Goal: Task Accomplishment & Management: Use online tool/utility

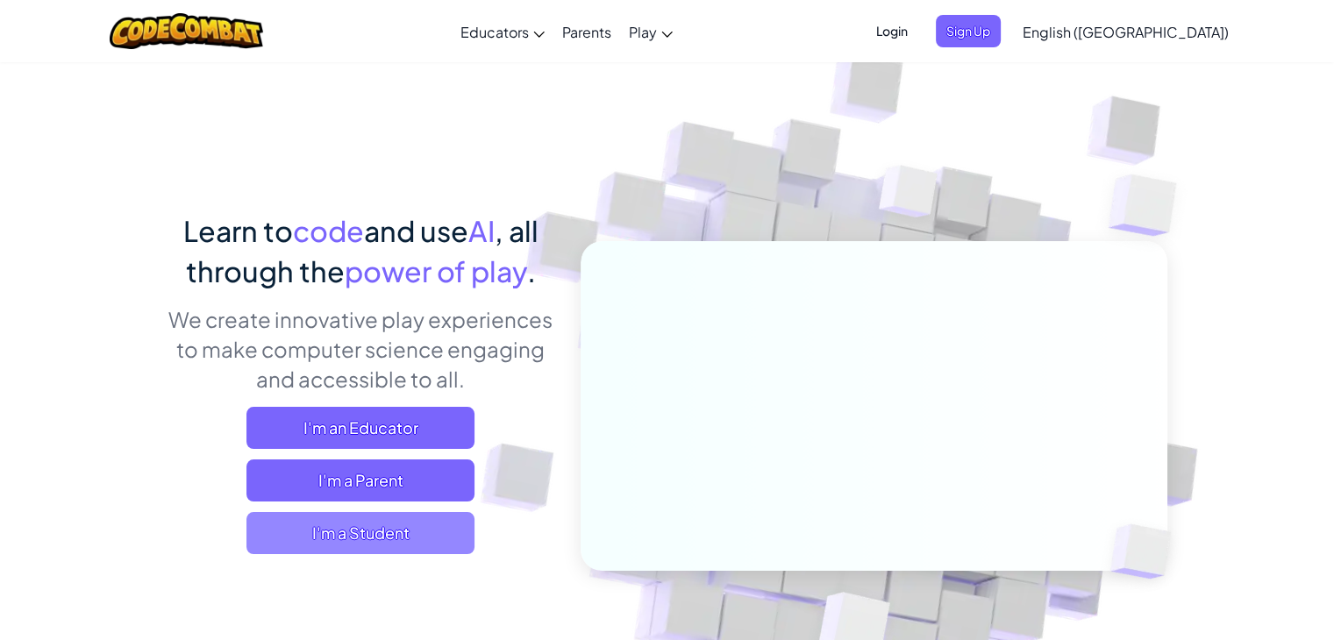
click at [393, 530] on span "I'm a Student" at bounding box center [361, 533] width 228 height 42
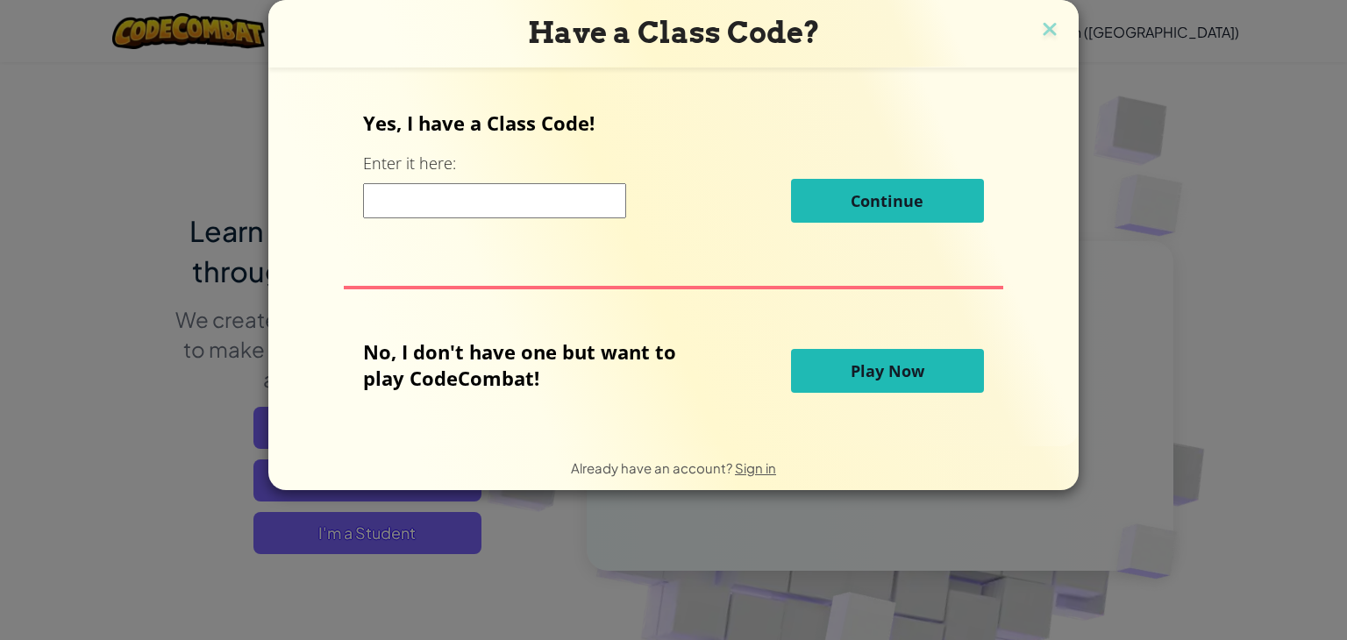
click at [880, 371] on span "Play Now" at bounding box center [888, 371] width 74 height 21
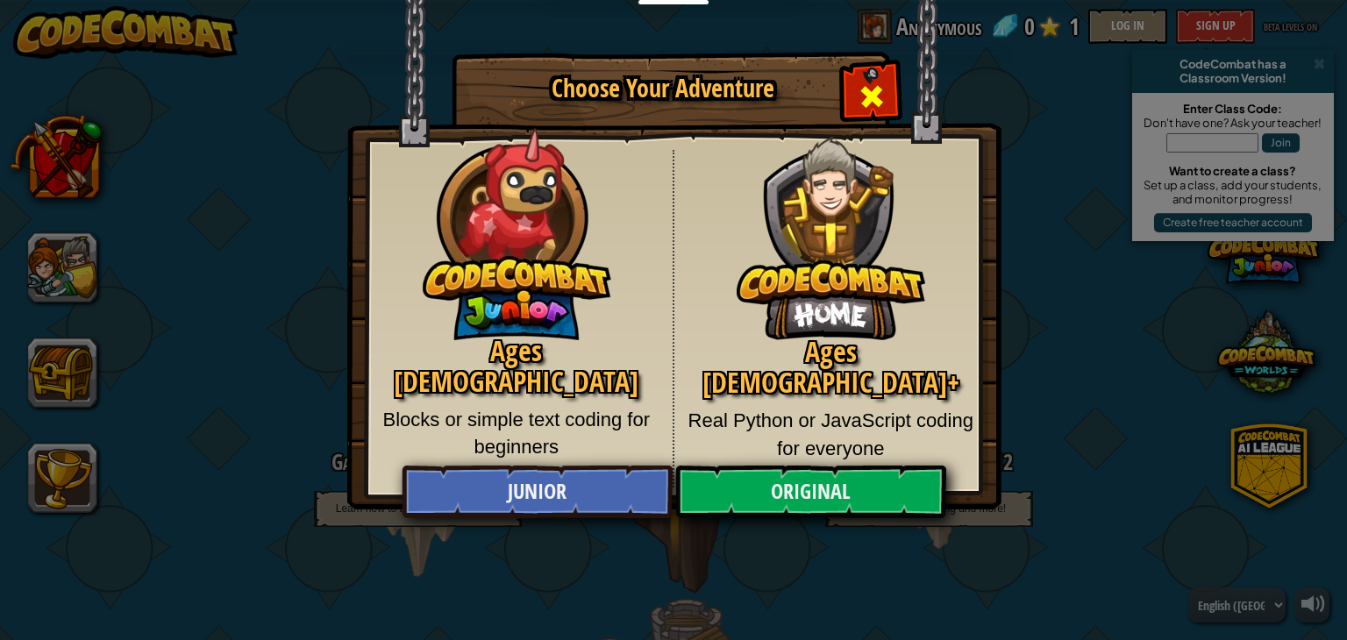
click at [882, 101] on span "Close modal" at bounding box center [872, 96] width 28 height 28
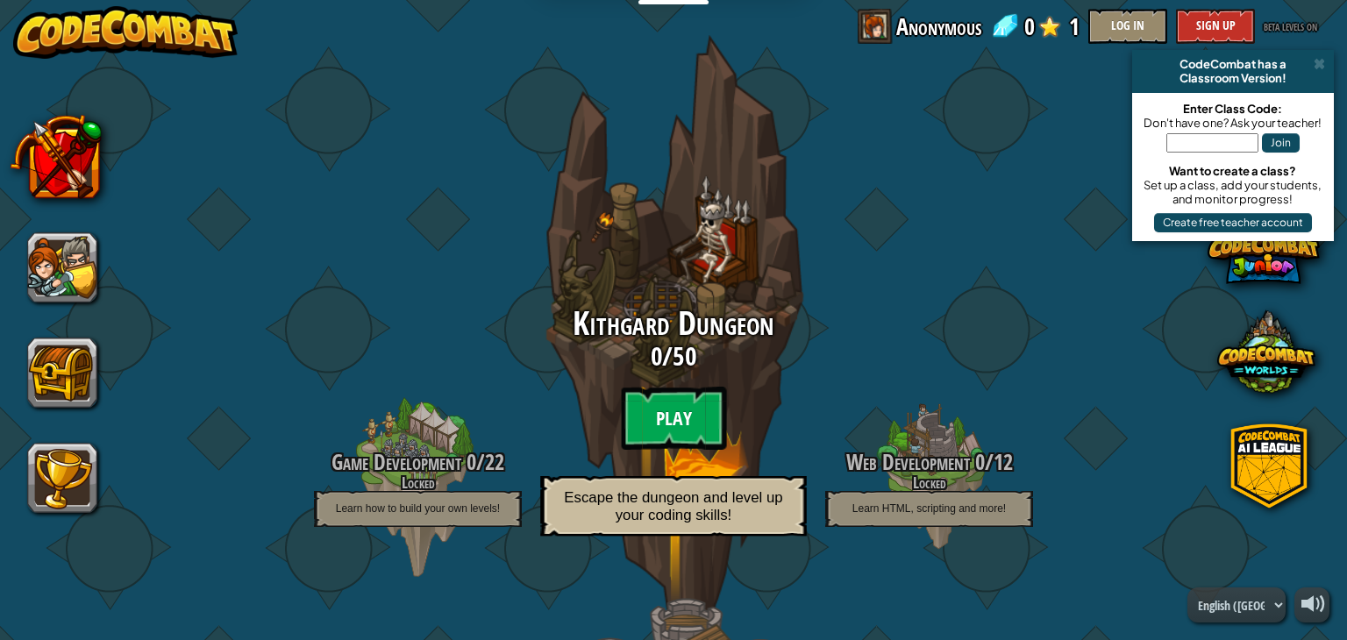
click at [665, 424] on btn "Play" at bounding box center [673, 418] width 105 height 63
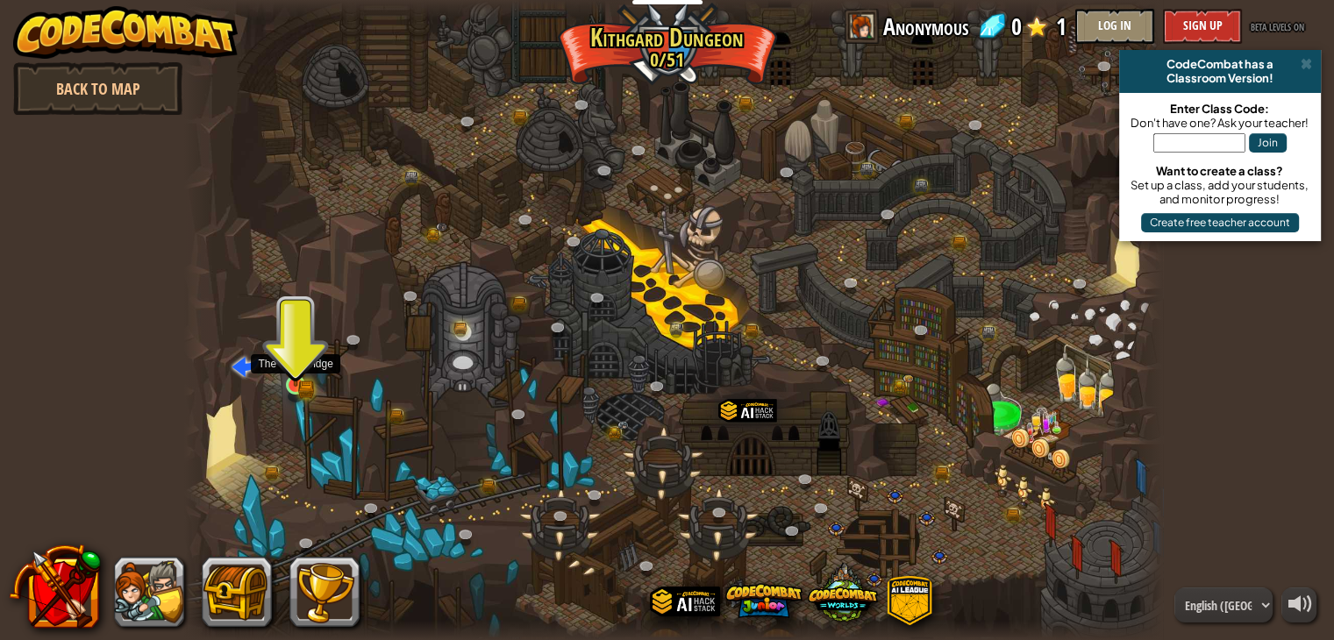
click at [302, 375] on img at bounding box center [295, 360] width 25 height 54
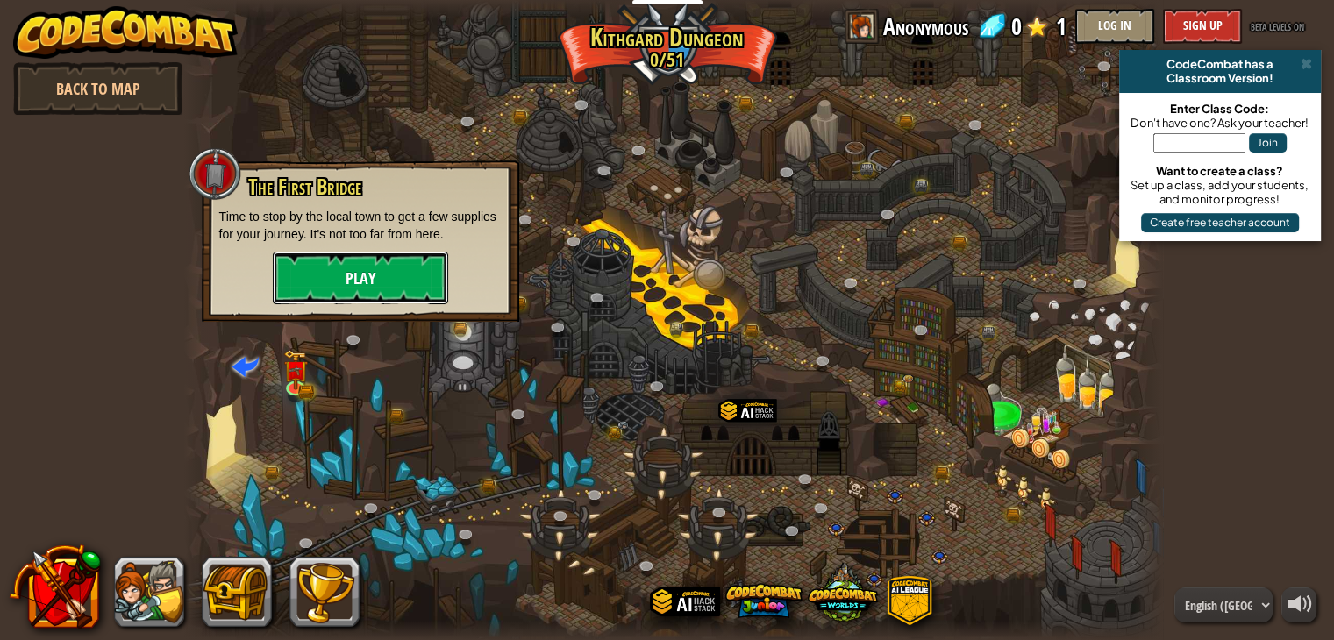
click at [353, 254] on button "Play" at bounding box center [360, 278] width 175 height 53
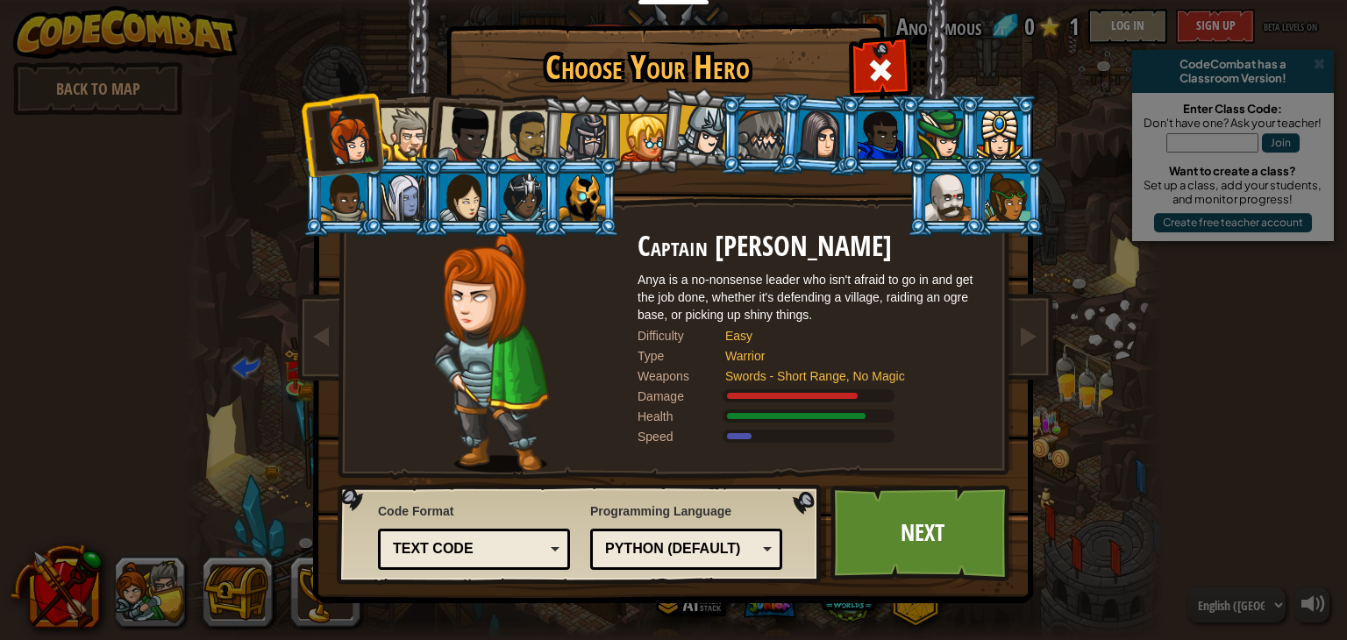
click at [637, 141] on div at bounding box center [643, 137] width 47 height 47
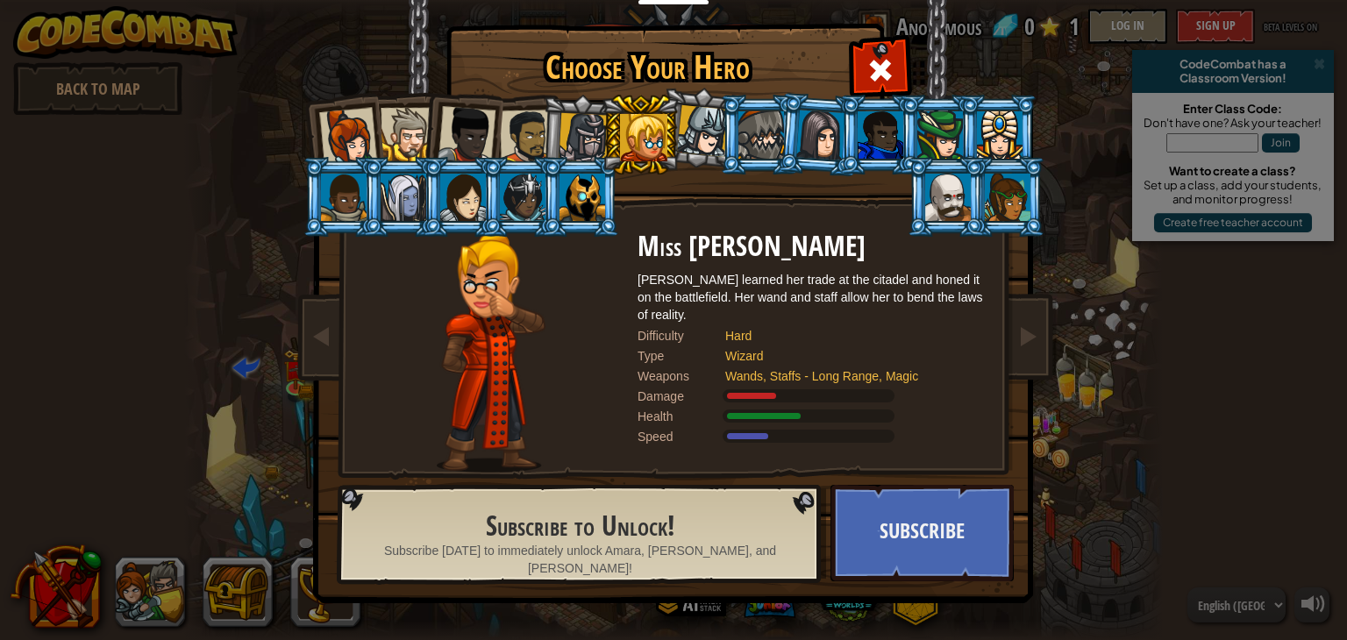
click at [354, 132] on div at bounding box center [348, 137] width 58 height 58
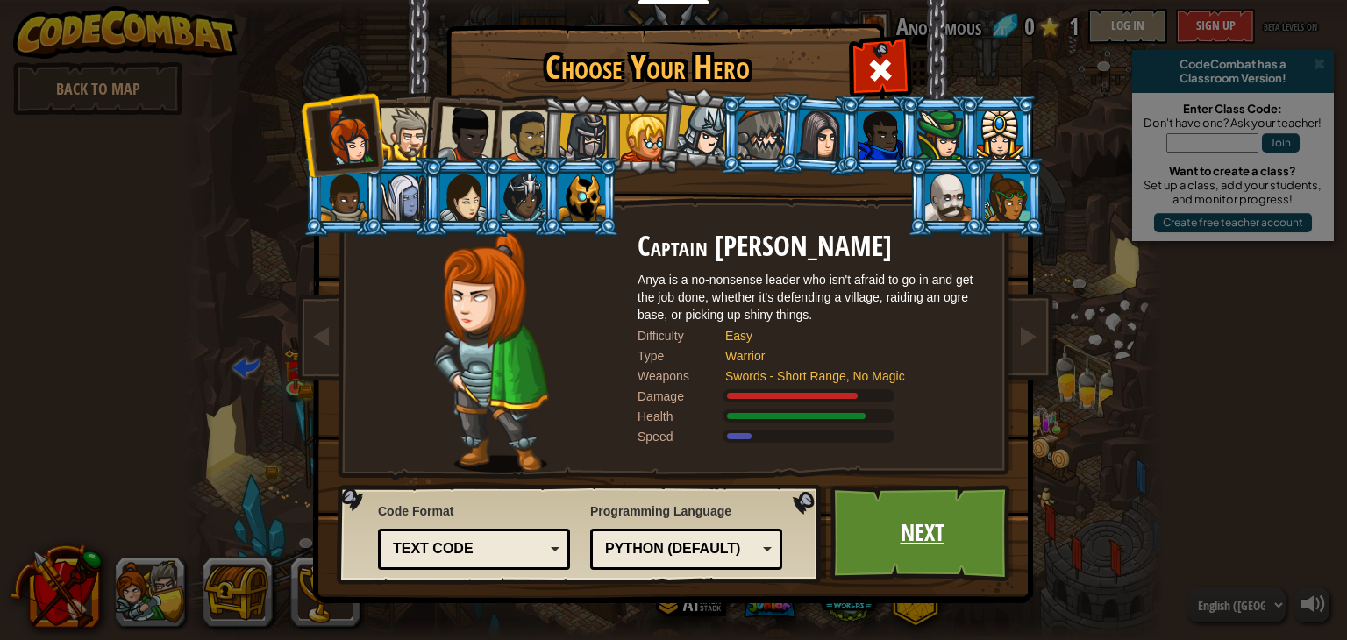
click at [882, 544] on link "Next" at bounding box center [922, 533] width 183 height 96
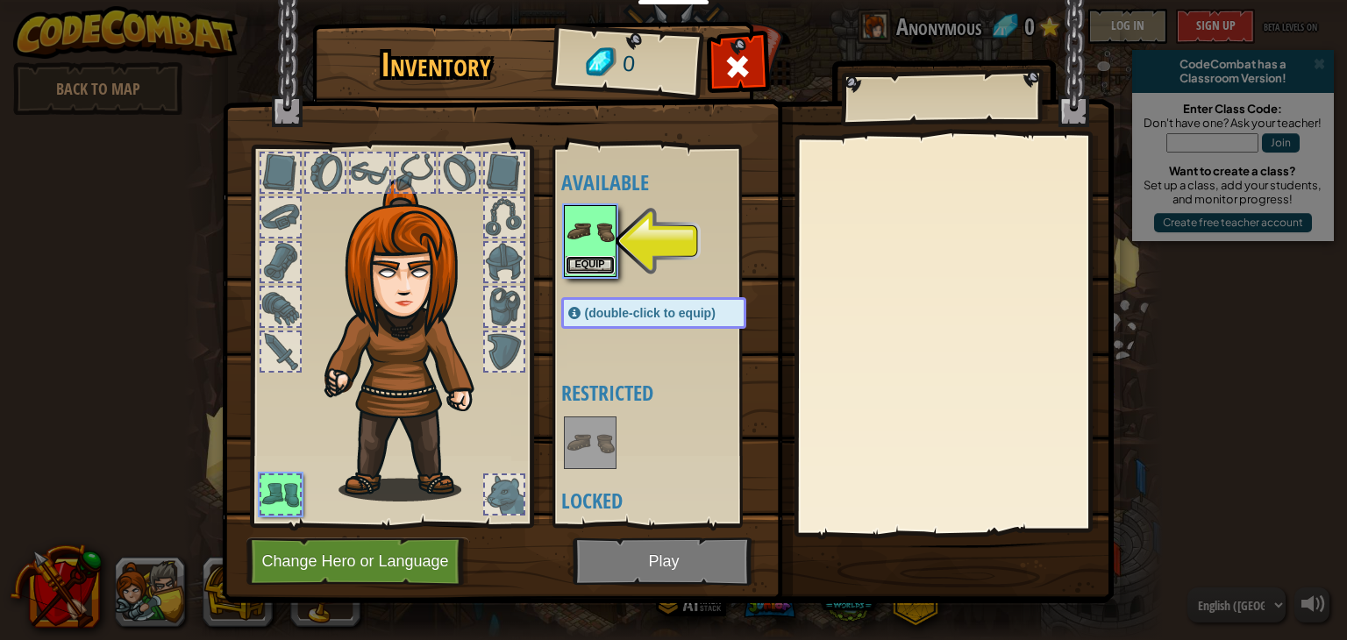
click at [601, 262] on button "Equip" at bounding box center [590, 265] width 49 height 18
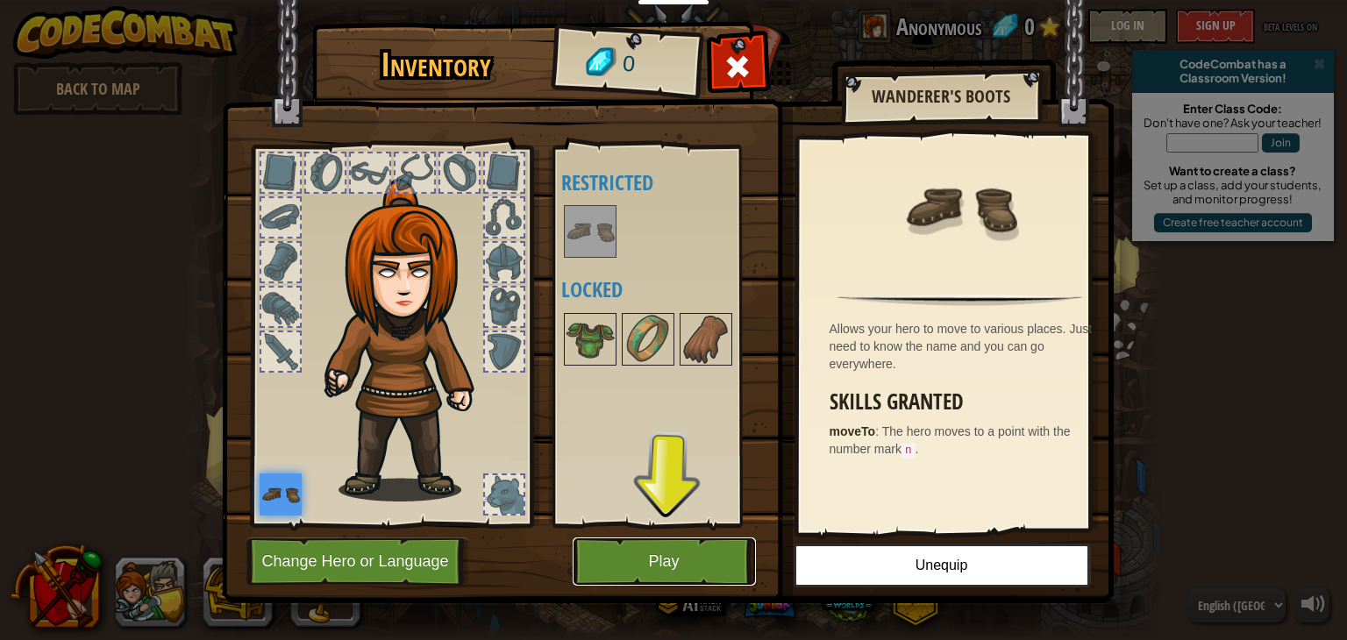
click at [650, 548] on button "Play" at bounding box center [664, 562] width 183 height 48
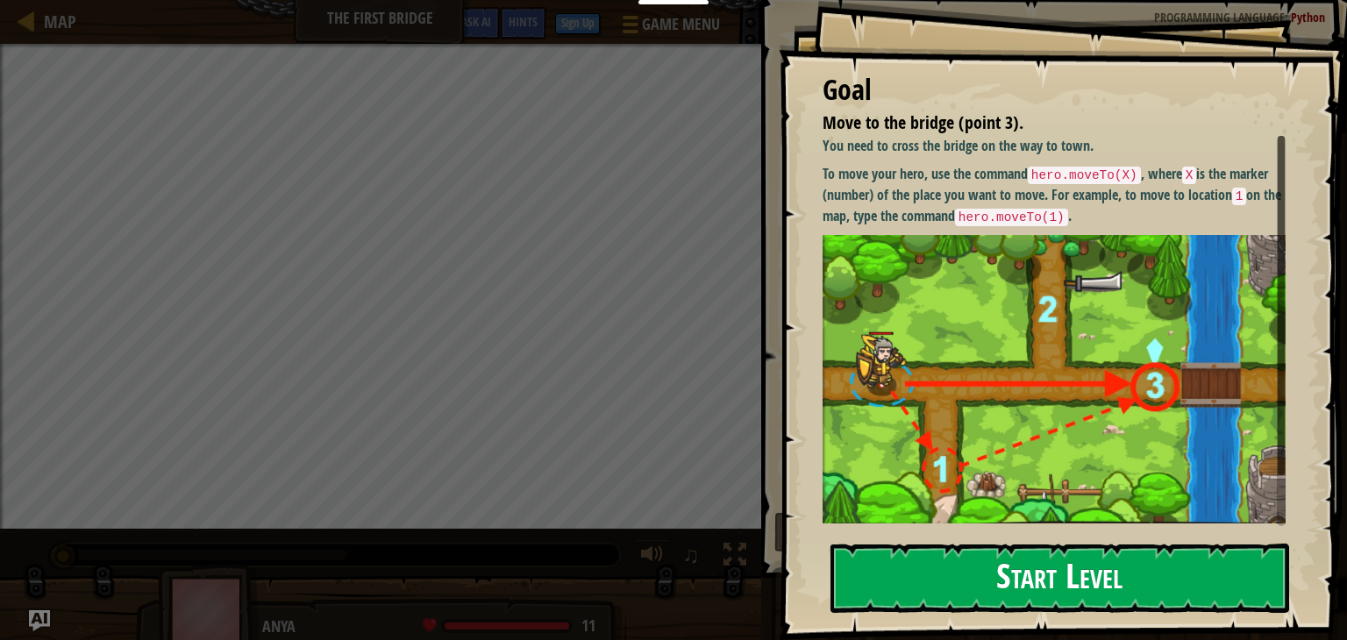
click at [994, 552] on button "Start Level" at bounding box center [1060, 578] width 459 height 69
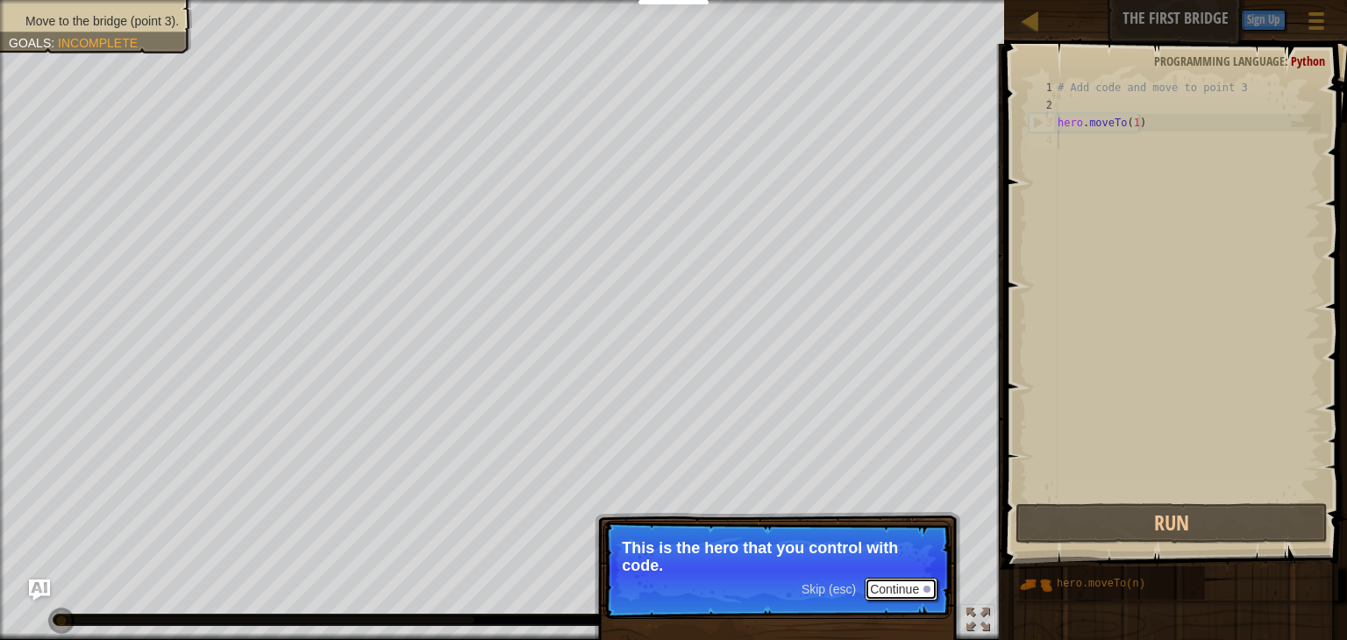
click at [909, 597] on button "Continue" at bounding box center [901, 589] width 73 height 23
click at [909, 597] on button "Continue" at bounding box center [901, 591] width 73 height 23
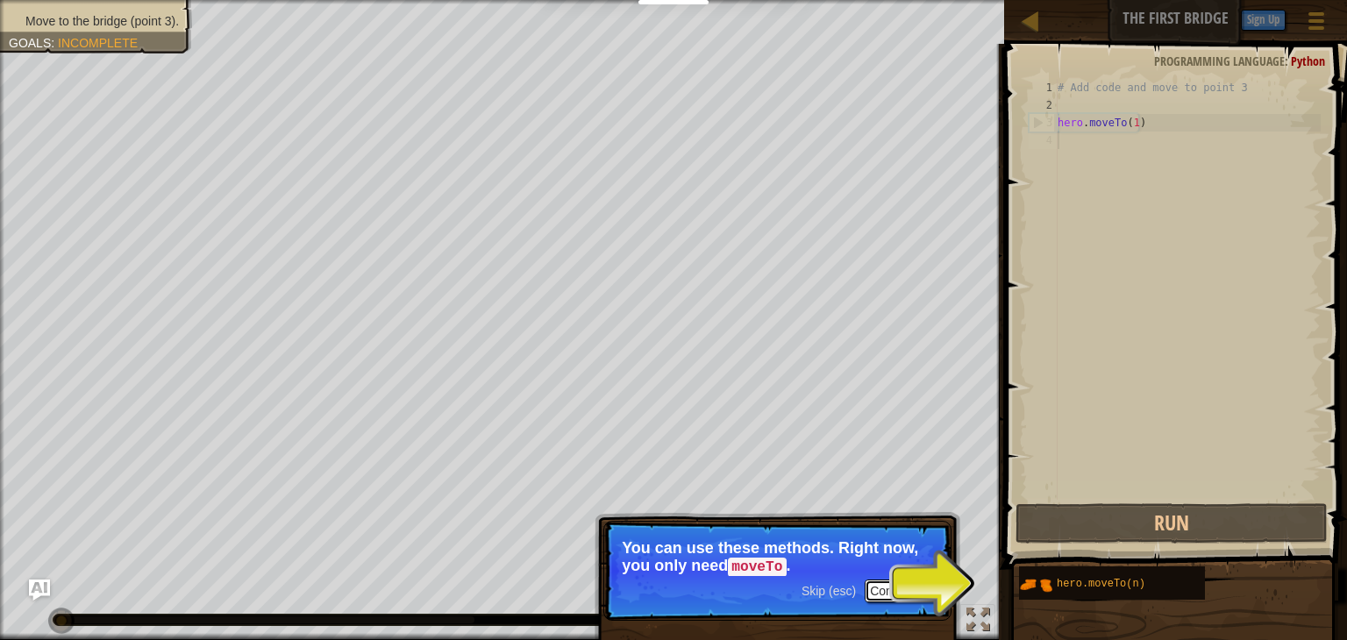
click at [907, 590] on button "Continue" at bounding box center [901, 591] width 73 height 23
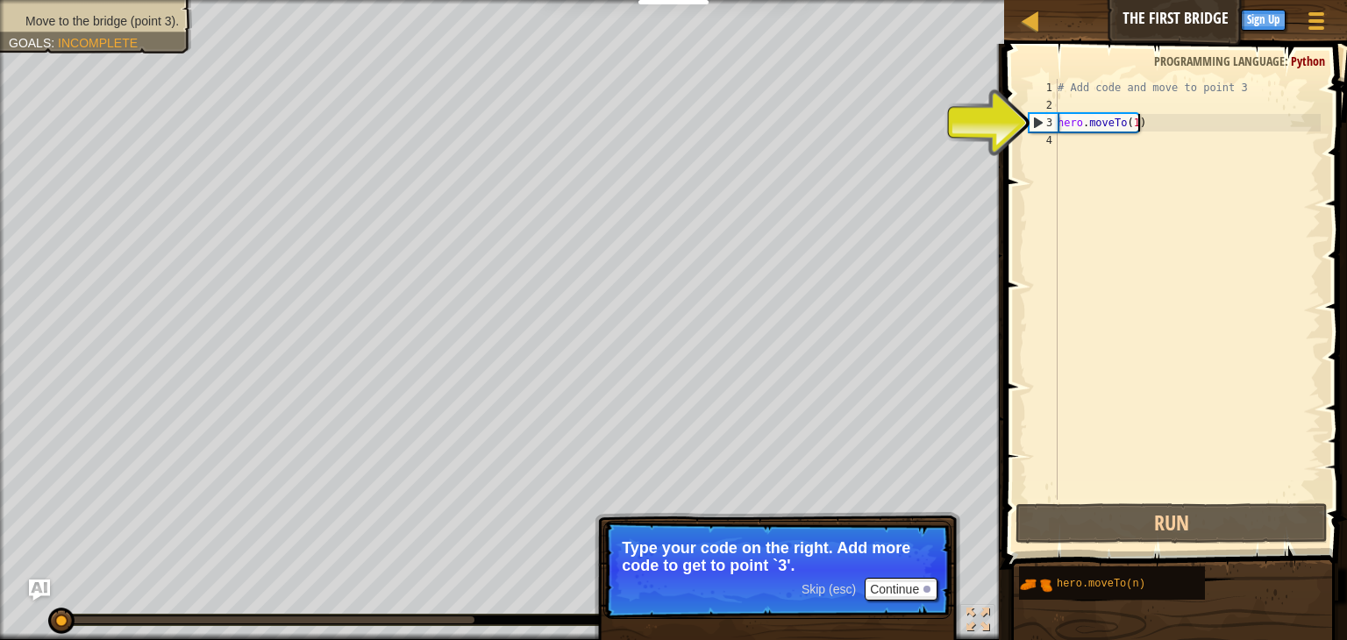
click at [1144, 131] on div "# Add code and move to point 3 hero . moveTo ( 1 )" at bounding box center [1187, 307] width 267 height 456
click at [1137, 119] on div "# Add code and move to point 3 hero . moveTo ( 1 )" at bounding box center [1187, 307] width 267 height 456
click at [1133, 119] on div "# Add code and move to point 3 hero . moveTo ( 1 )" at bounding box center [1187, 307] width 267 height 456
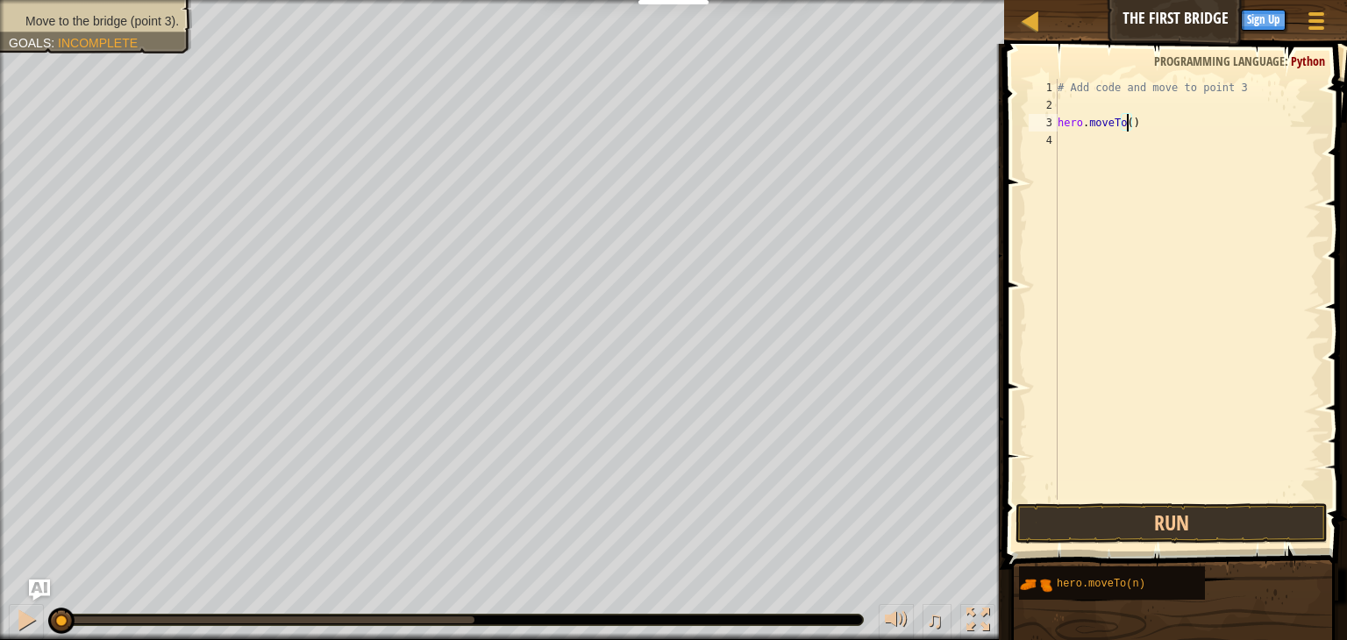
type textarea "hero.moveTo(3)"
click at [1162, 303] on div "# Add code and move to point 3 hero . moveTo ( 3 )" at bounding box center [1187, 307] width 267 height 456
click at [1080, 513] on button "Run" at bounding box center [1172, 524] width 312 height 40
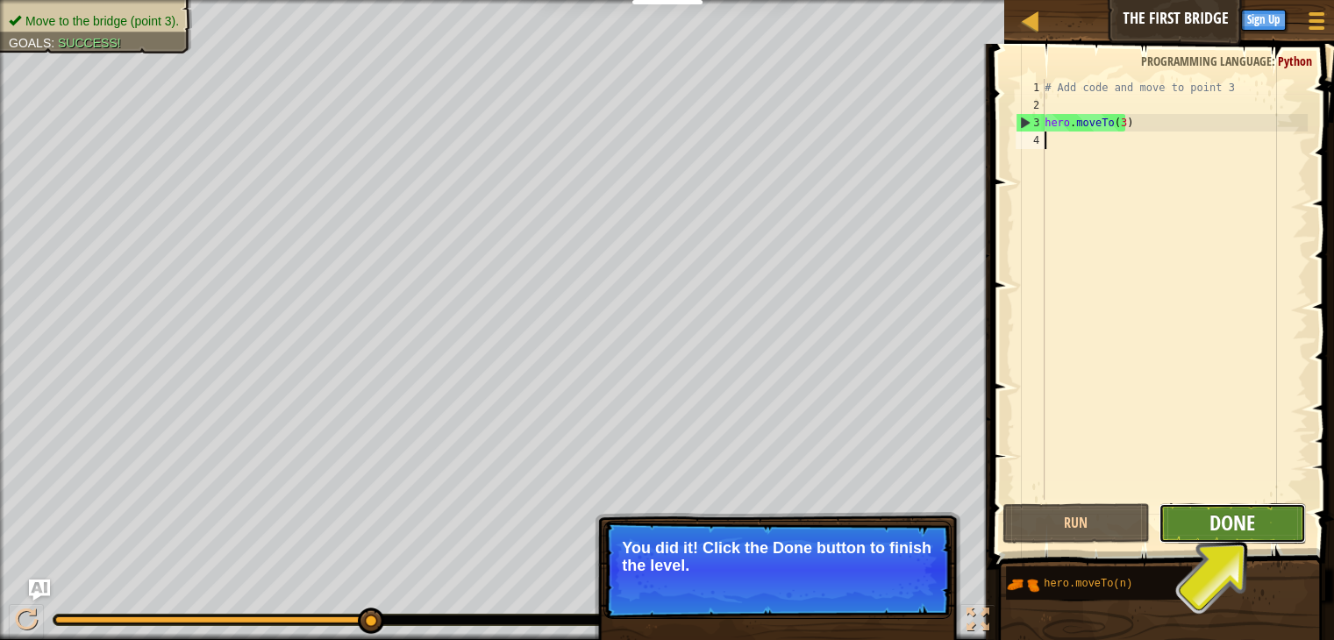
click at [1221, 532] on span "Done" at bounding box center [1233, 523] width 46 height 28
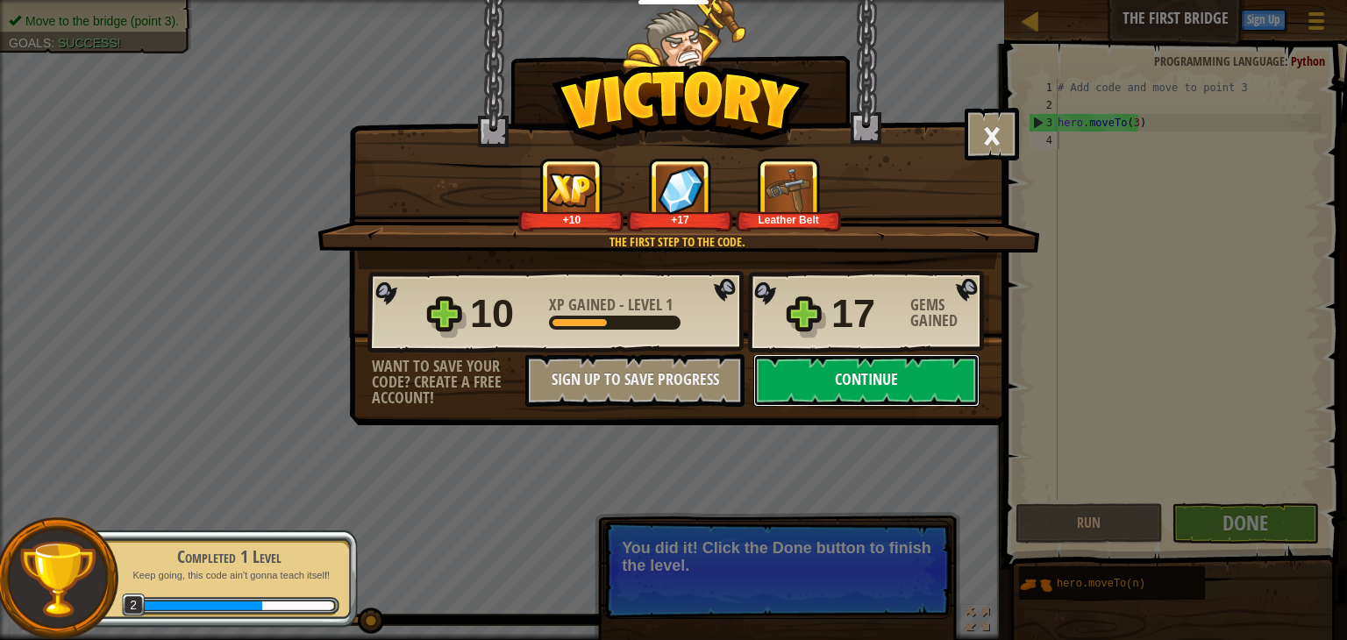
click at [855, 382] on button "Continue" at bounding box center [867, 380] width 226 height 53
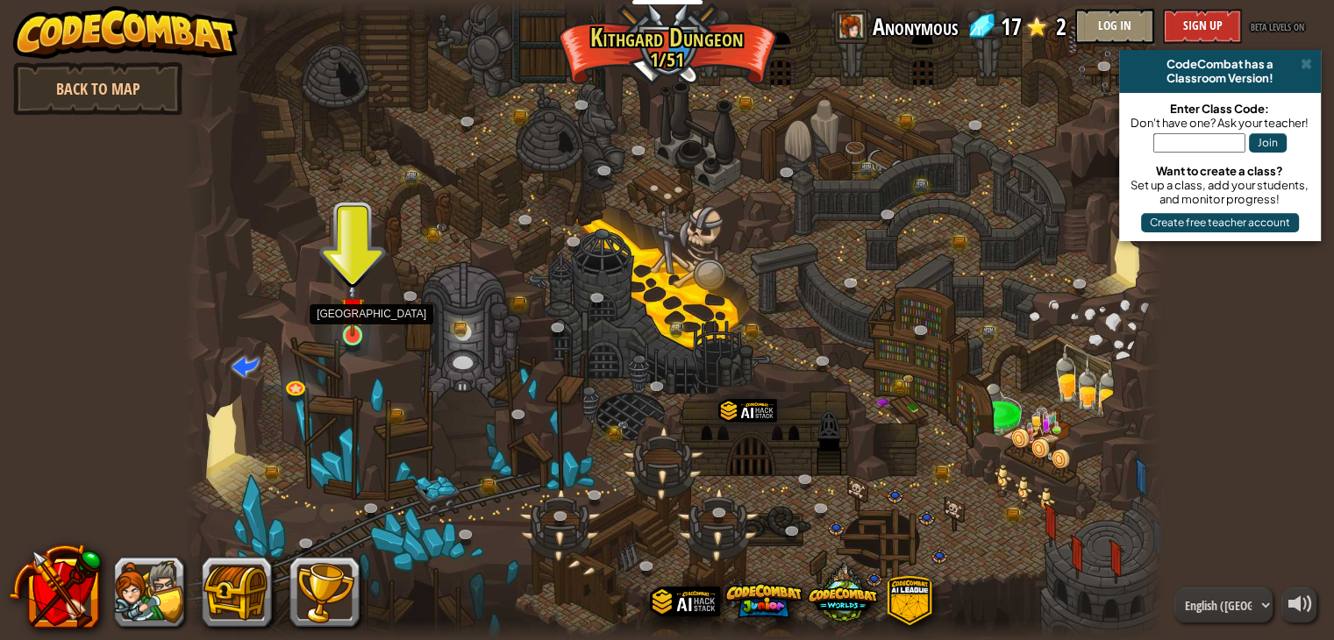
click at [351, 334] on img at bounding box center [352, 310] width 25 height 56
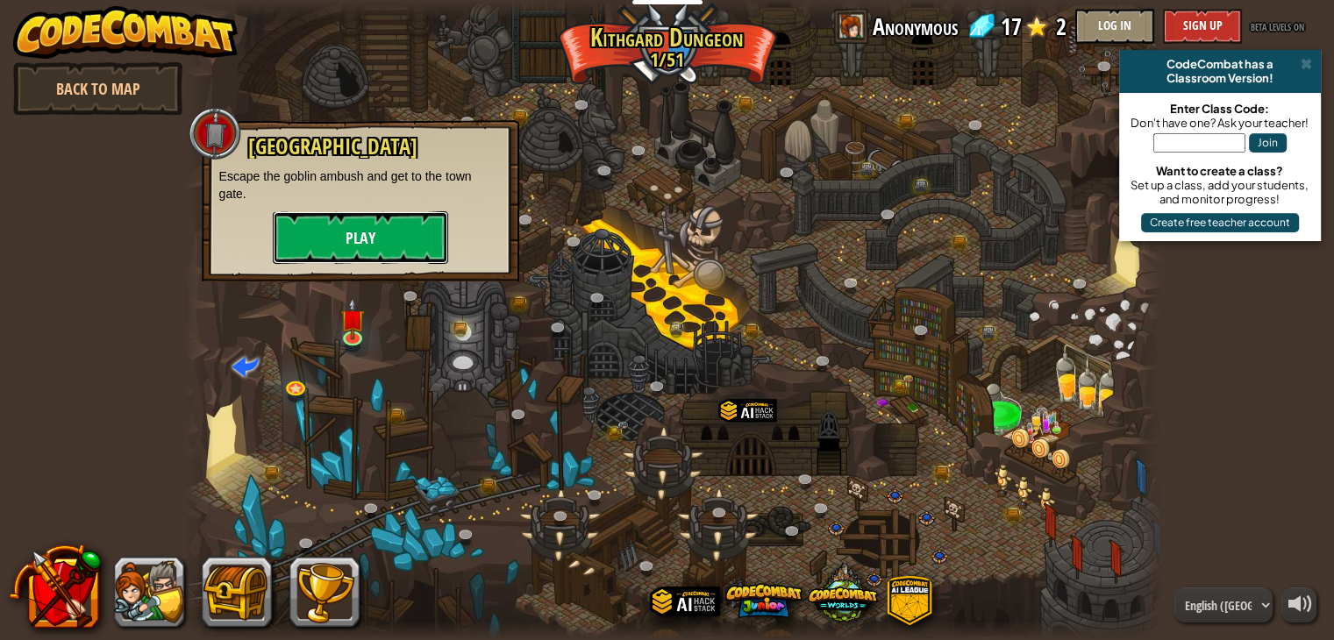
click at [321, 233] on button "Play" at bounding box center [360, 237] width 175 height 53
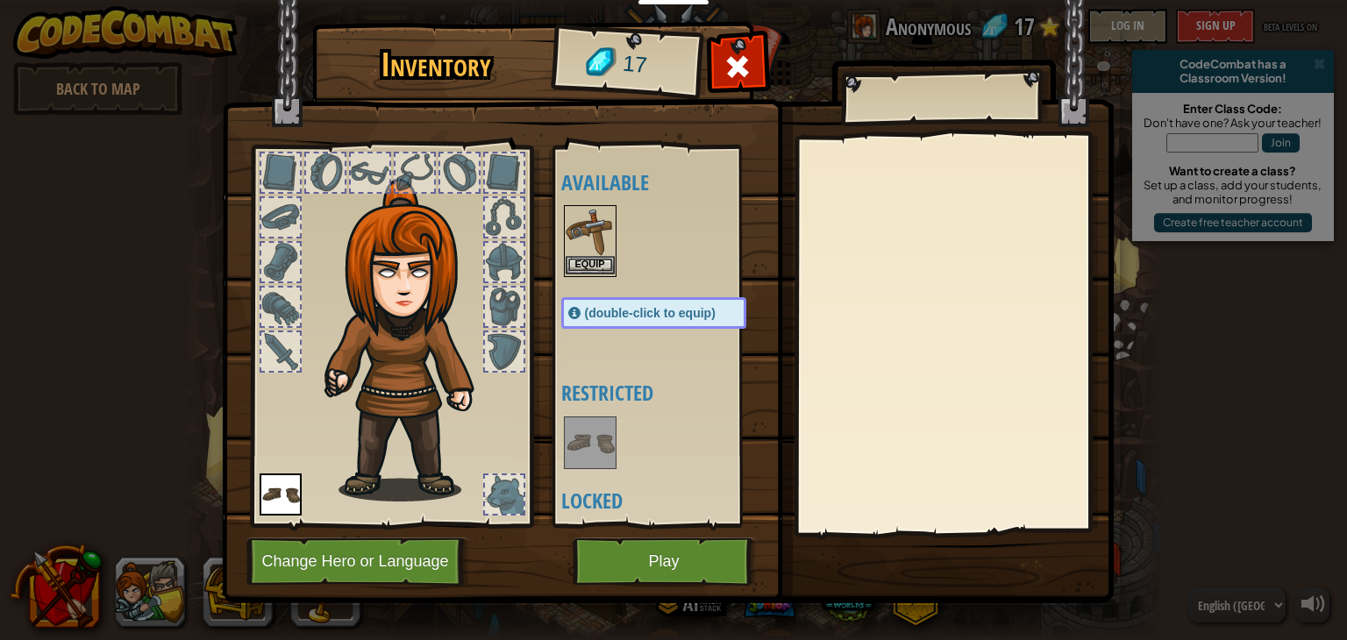
click at [590, 233] on img at bounding box center [590, 231] width 49 height 49
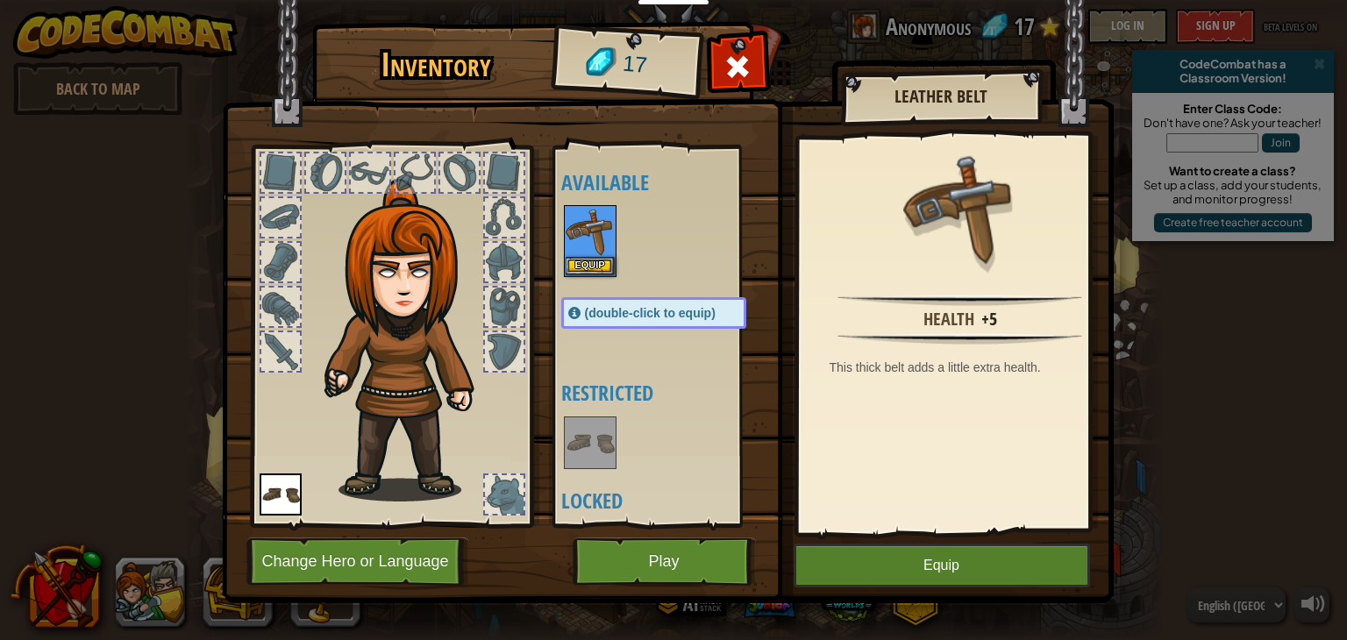
click at [954, 239] on img at bounding box center [961, 208] width 114 height 114
click at [954, 560] on button "Equip" at bounding box center [942, 566] width 297 height 44
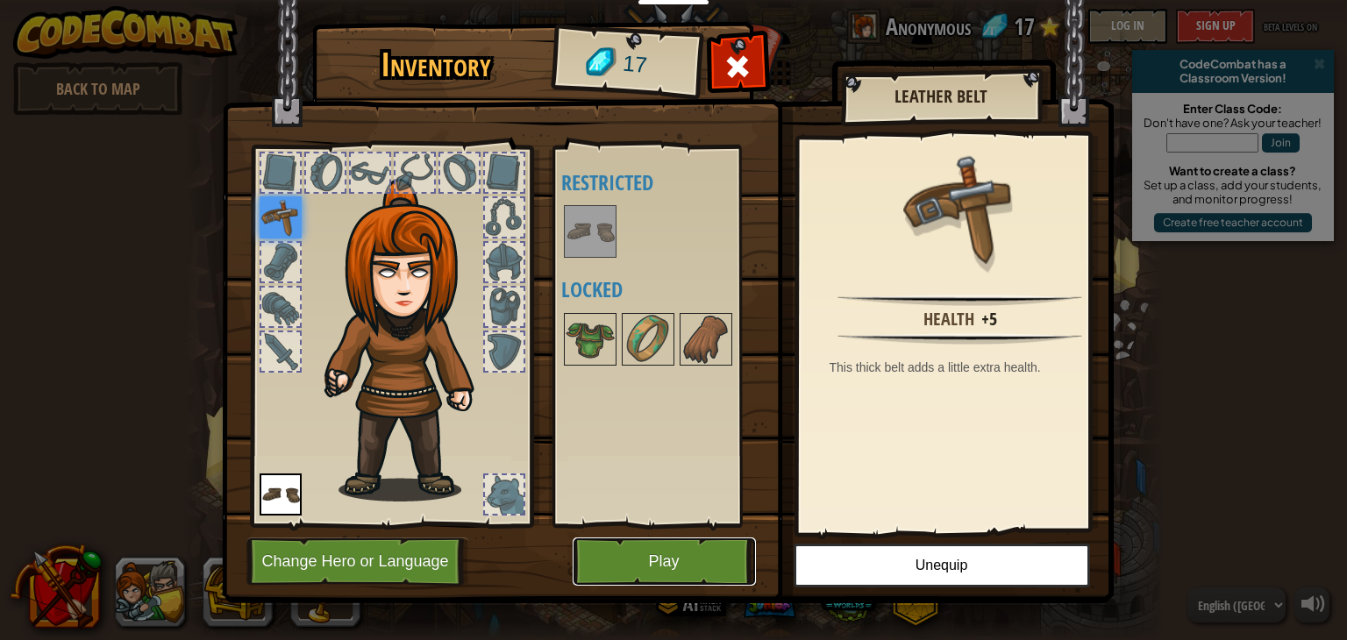
click at [672, 545] on button "Play" at bounding box center [664, 562] width 183 height 48
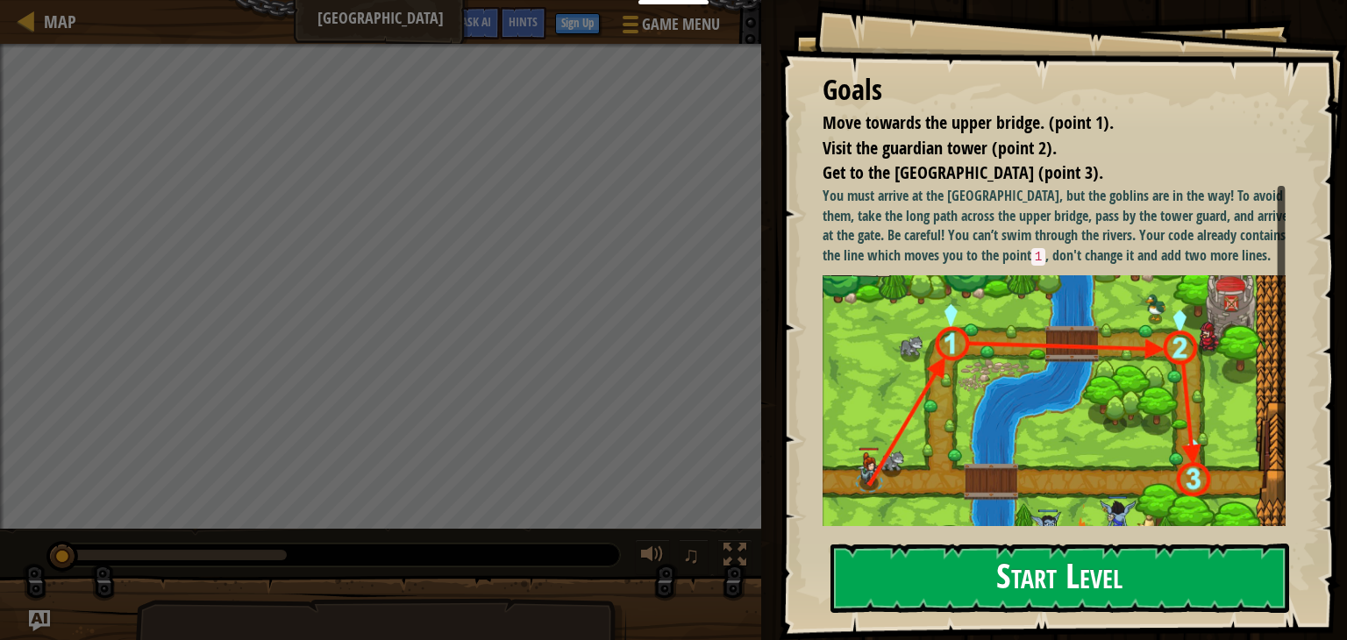
click at [1035, 574] on button "Start Level" at bounding box center [1060, 578] width 459 height 69
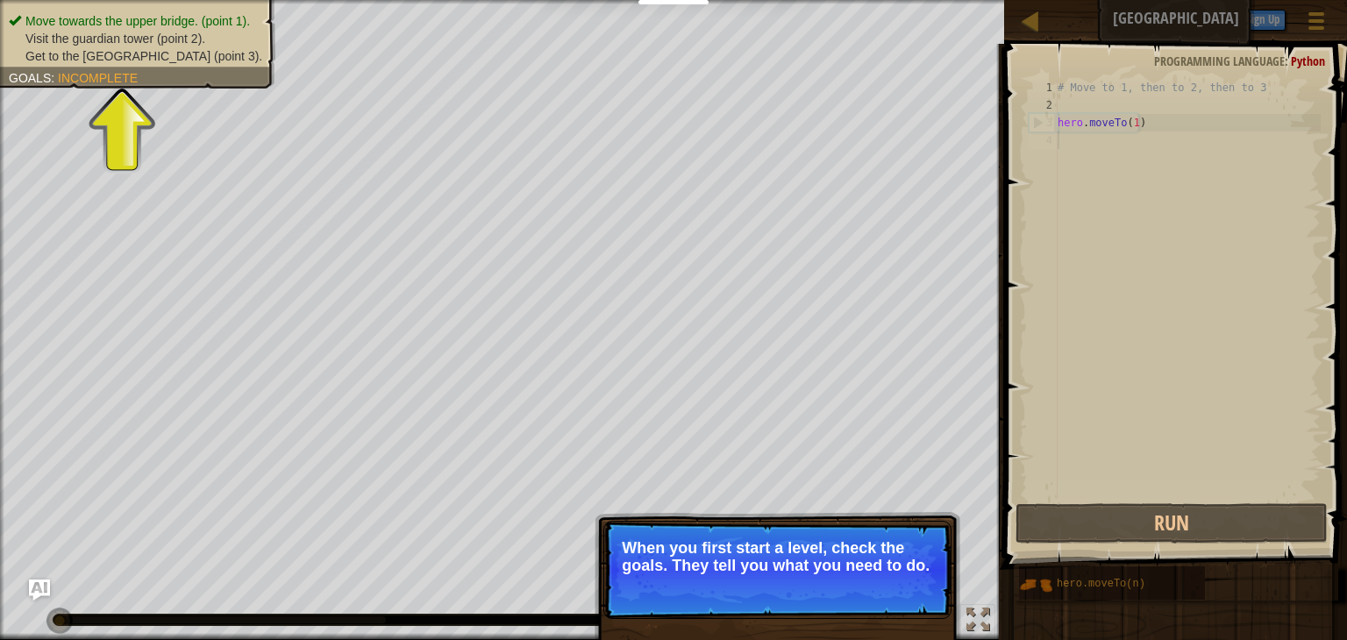
click at [822, 615] on p "Skip (esc) Continue When you first start a level, check the goals. They tell yo…" at bounding box center [778, 570] width 348 height 98
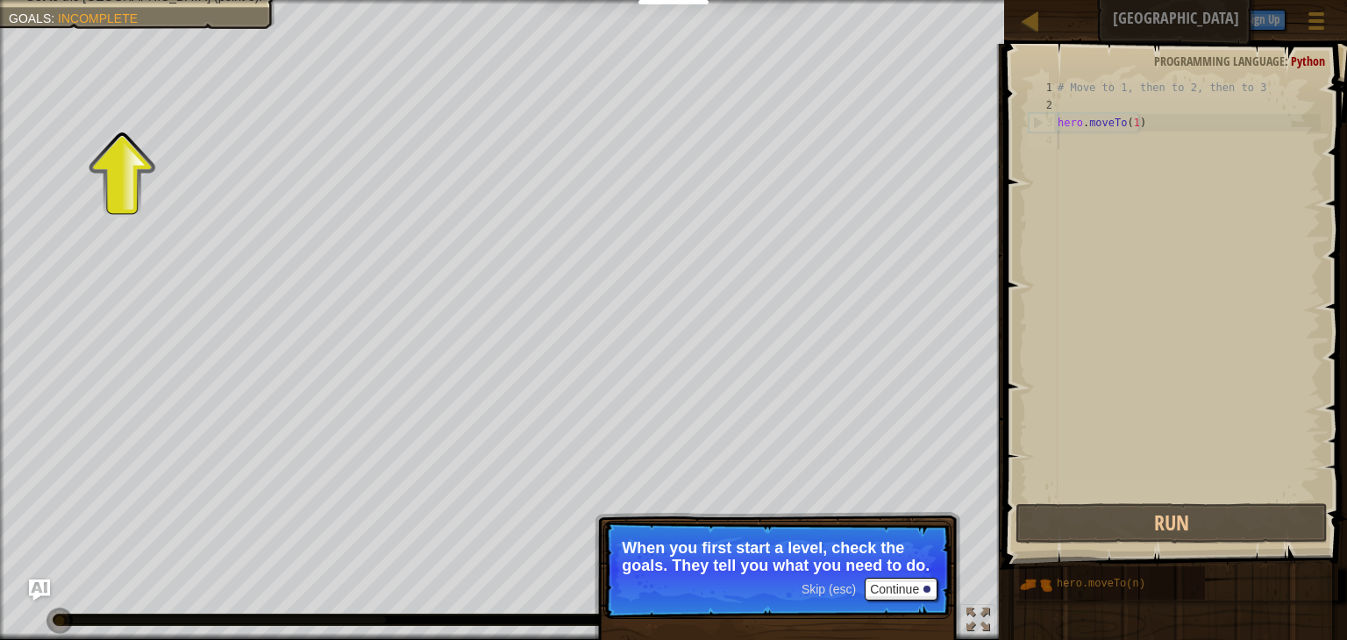
click at [809, 593] on span "Skip (esc)" at bounding box center [829, 589] width 54 height 14
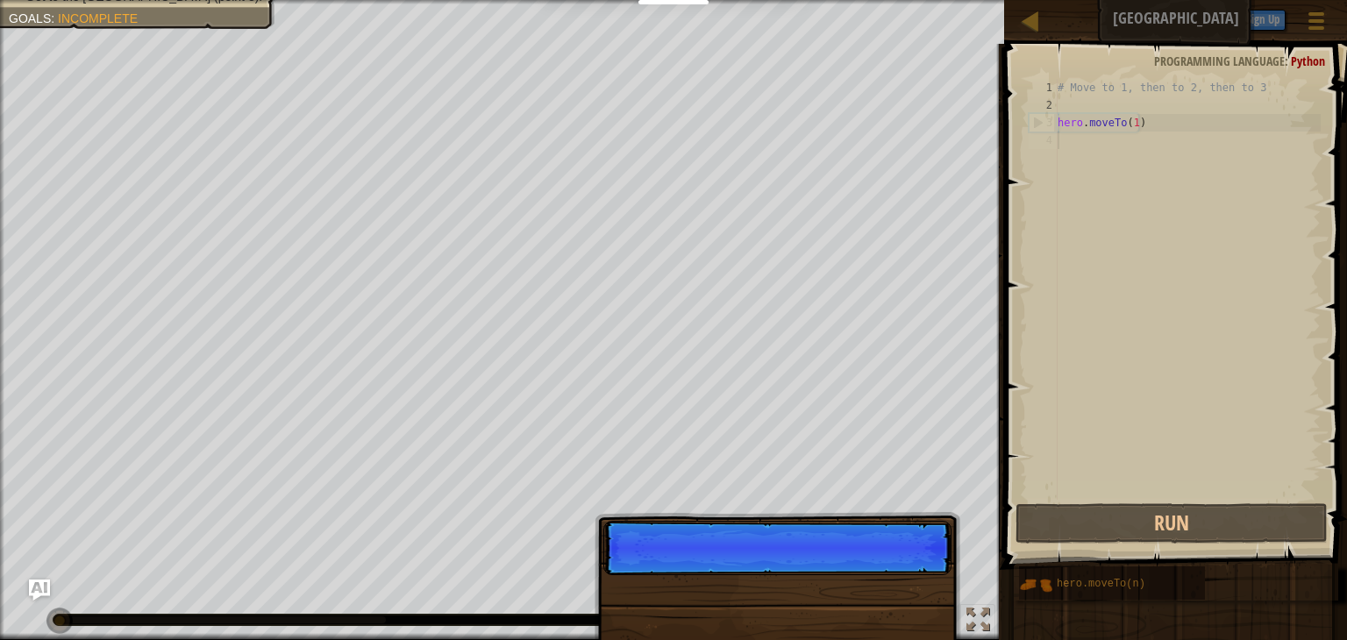
scroll to position [8, 0]
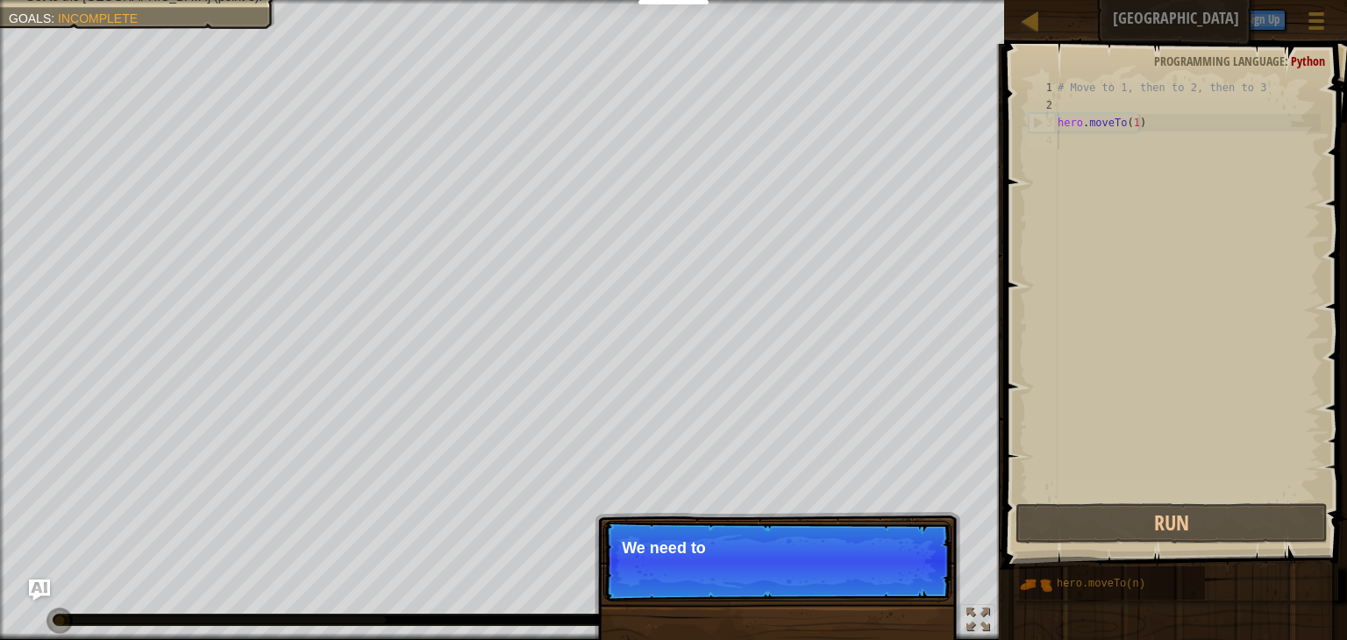
click at [842, 582] on p "Skip (esc) Continue We need to" at bounding box center [778, 561] width 348 height 81
click at [842, 582] on p "Skip (esc) Continue We need to avoid t" at bounding box center [778, 561] width 348 height 81
click at [842, 581] on p "Skip (esc) Continue We need to avoid the gobl" at bounding box center [778, 561] width 348 height 81
click at [842, 581] on p "Skip (esc) Continue We need to avoid the goblins' am" at bounding box center [778, 561] width 348 height 81
click at [842, 581] on div "Skip (esc) Continue" at bounding box center [870, 572] width 136 height 23
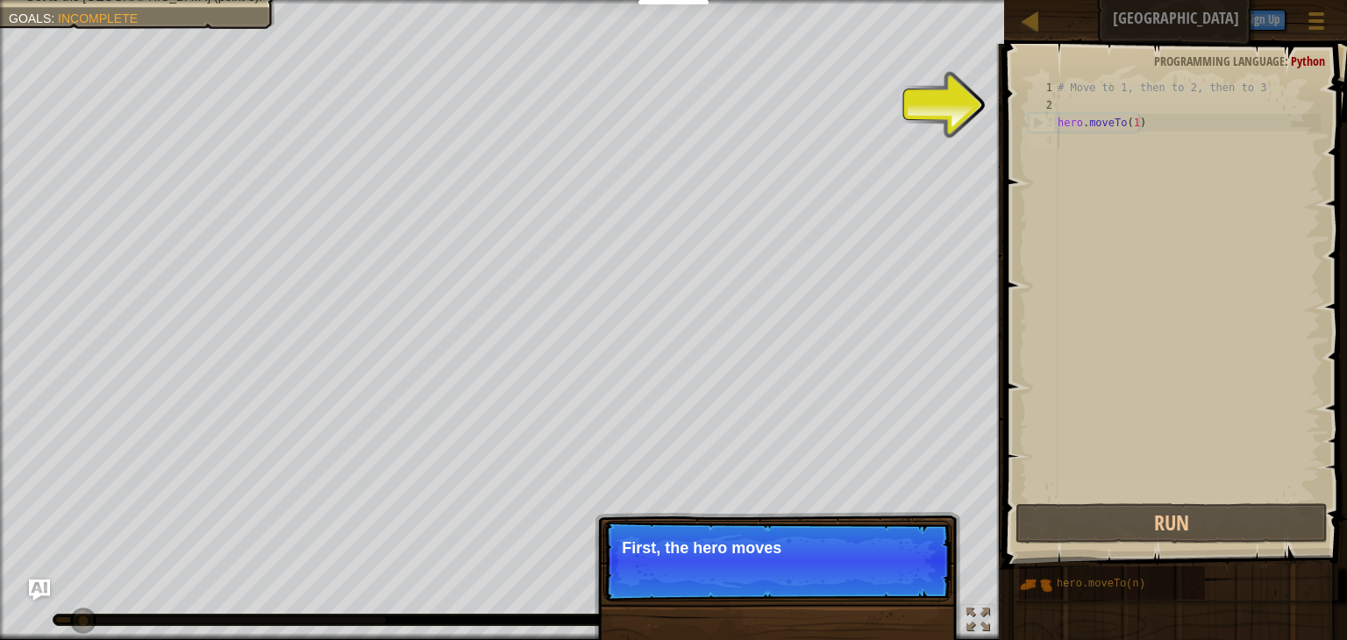
click at [843, 582] on p "Skip (esc) Continue First, the hero moves" at bounding box center [778, 561] width 348 height 81
click at [843, 582] on p "Skip (esc) Continue First, the hero moves to poi" at bounding box center [778, 561] width 348 height 81
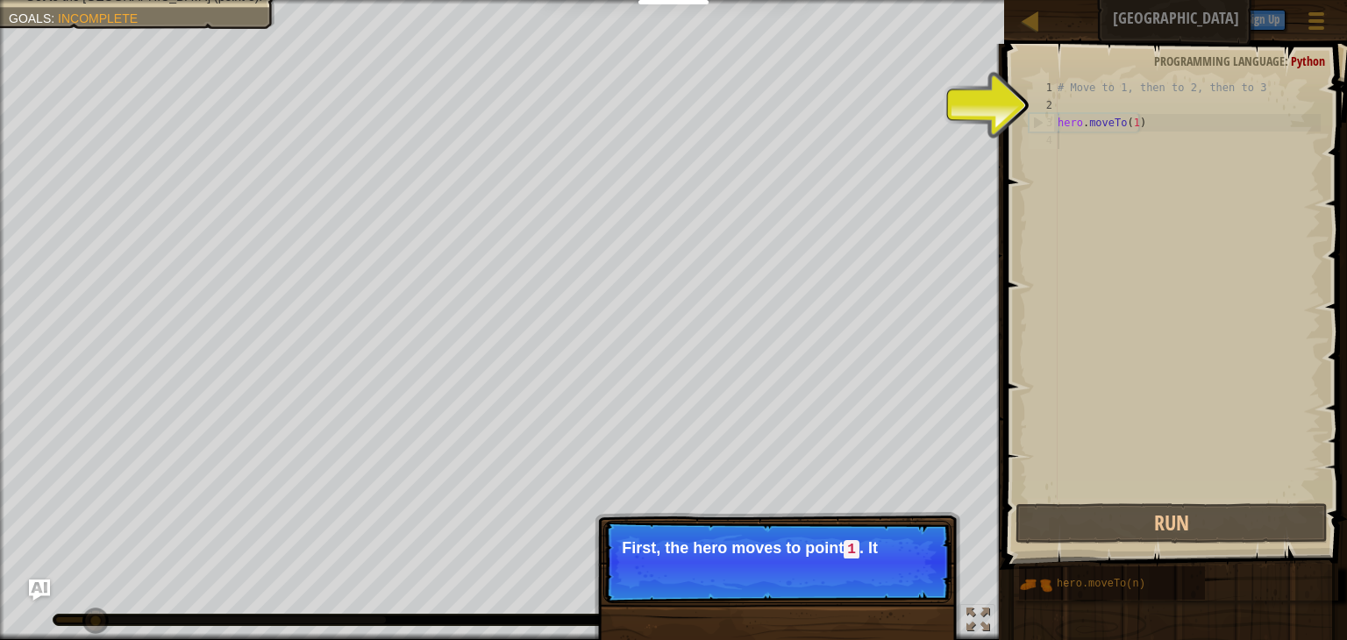
click at [843, 582] on p "Skip (esc) Continue First, the hero moves to point 1 . It" at bounding box center [778, 562] width 348 height 82
click at [843, 582] on p "Skip (esc) Continue First, the hero moves to point 1 . It's alre" at bounding box center [778, 562] width 348 height 82
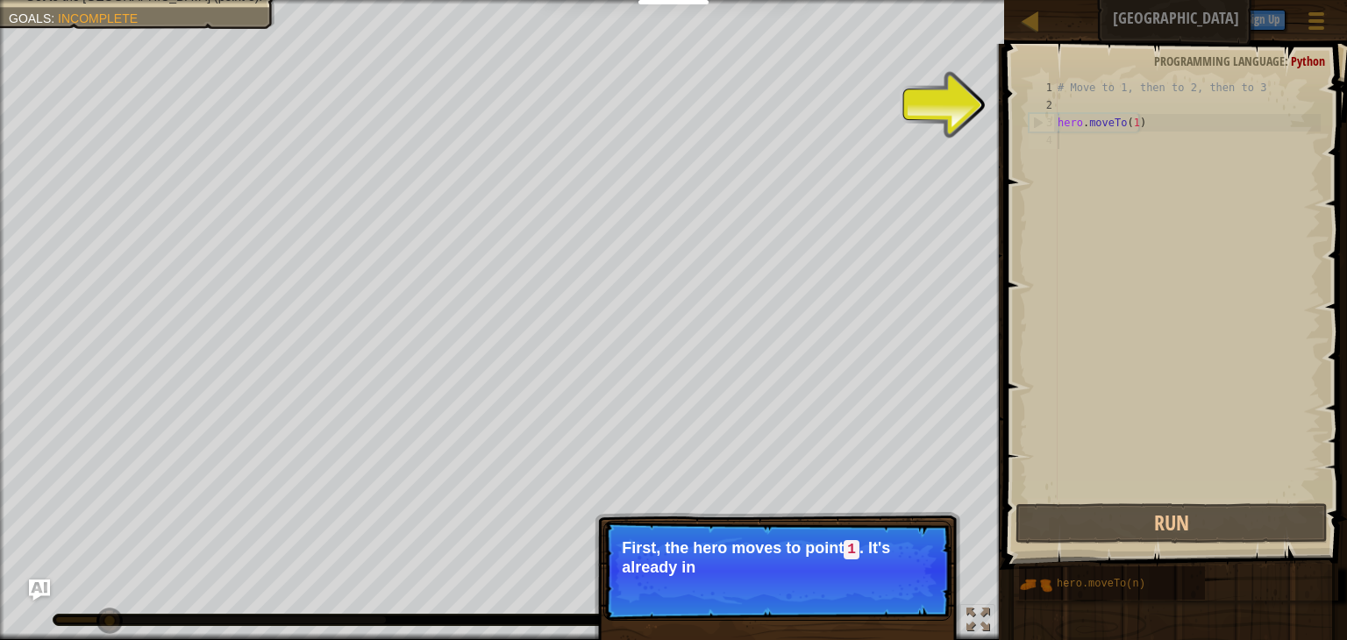
click at [843, 583] on p "Skip (esc) Continue First, the hero moves to point 1 . It's already in" at bounding box center [778, 571] width 348 height 100
click at [843, 583] on p "Skip (esc) Continue First, the hero moves to point 1 . It's already in your c" at bounding box center [778, 571] width 348 height 100
click at [843, 584] on span "Skip (esc)" at bounding box center [829, 591] width 54 height 14
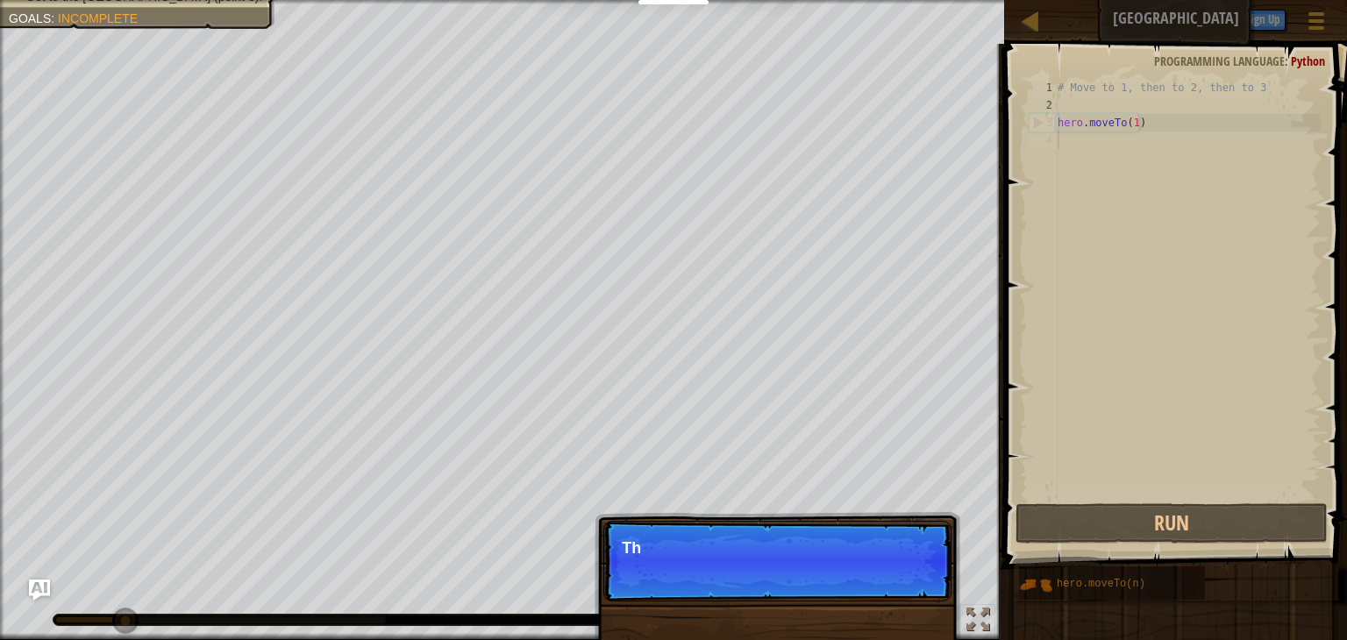
click at [843, 583] on p "Skip (esc) Continue Th" at bounding box center [778, 561] width 348 height 81
click at [843, 583] on p "Skip (esc) Continue Then move" at bounding box center [778, 561] width 348 height 81
click at [843, 583] on p "Skip (esc) Continue Then move to th" at bounding box center [778, 561] width 348 height 81
click at [843, 583] on p "Skip (esc) Continue Then move to the Guard" at bounding box center [778, 561] width 348 height 81
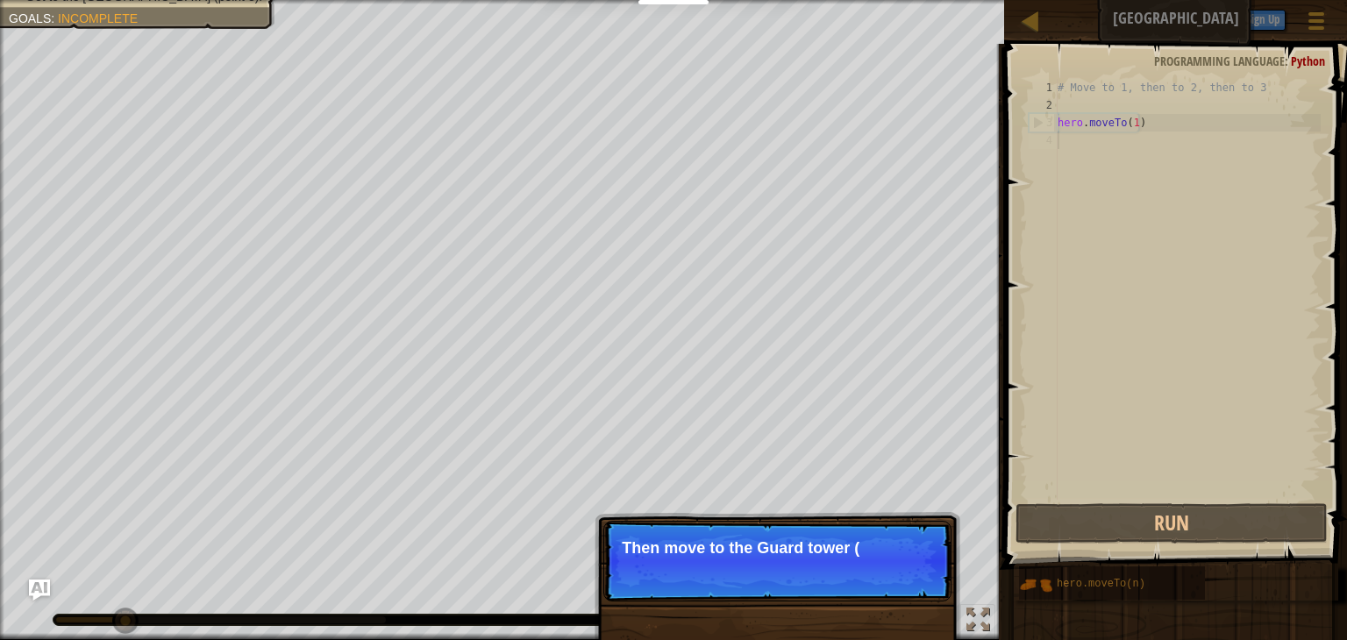
click at [843, 583] on p "Skip (esc) Continue Then move to the Guard tower (" at bounding box center [778, 561] width 348 height 81
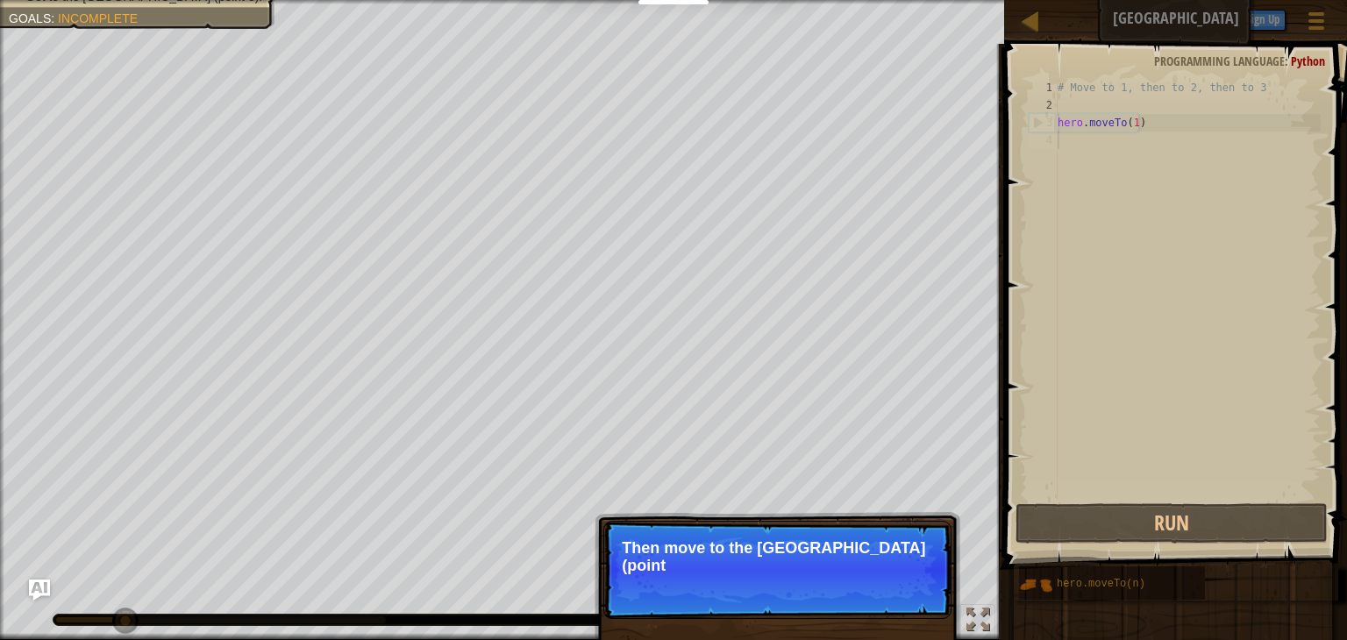
click at [843, 583] on p "Skip (esc) Continue Then move to the [GEOGRAPHIC_DATA] (point" at bounding box center [778, 570] width 348 height 98
click at [843, 583] on p "Skip (esc) Continue Then move to the [GEOGRAPHIC_DATA] (point 2), and" at bounding box center [778, 570] width 348 height 98
click at [843, 583] on p "Skip (esc) Continue Then move to the [GEOGRAPHIC_DATA] (point 2), and final" at bounding box center [778, 570] width 348 height 98
click at [843, 583] on p "Skip (esc) Continue Then move to the [GEOGRAPHIC_DATA] (point 2), and finally t…" at bounding box center [778, 570] width 348 height 98
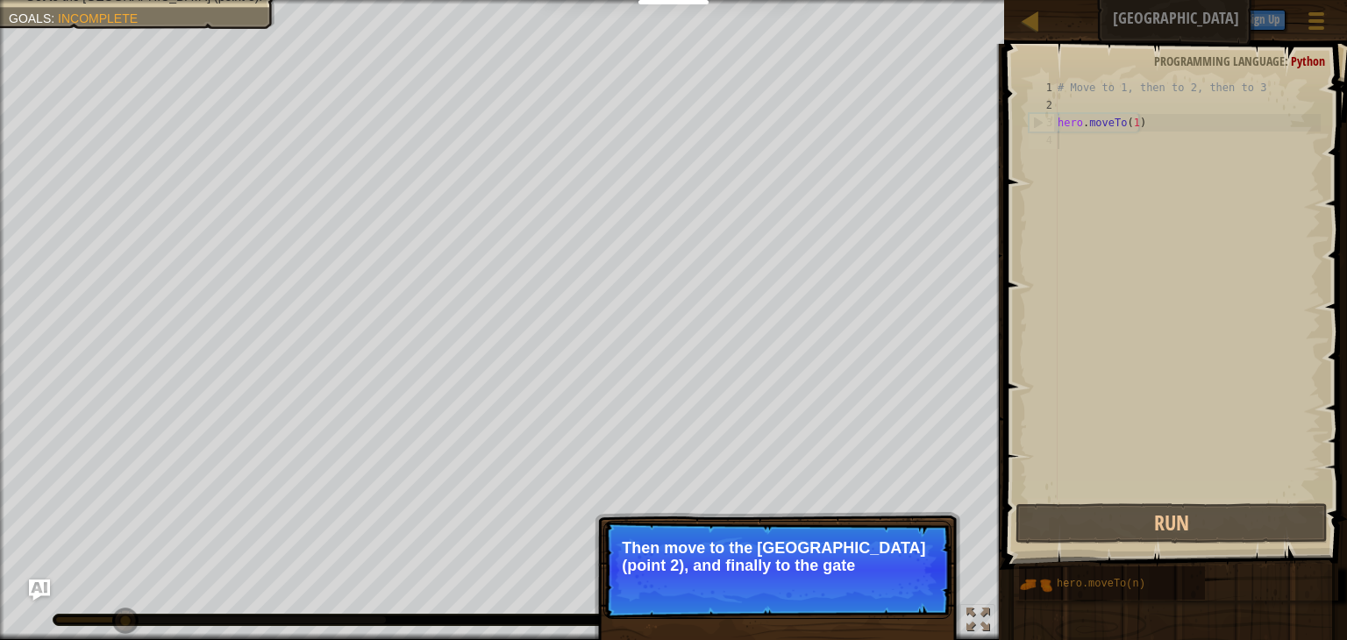
click at [843, 583] on p "Skip (esc) Continue Then move to the [GEOGRAPHIC_DATA] (point 2), and finally t…" at bounding box center [778, 570] width 348 height 98
click at [843, 583] on span "Skip (esc)" at bounding box center [829, 589] width 54 height 14
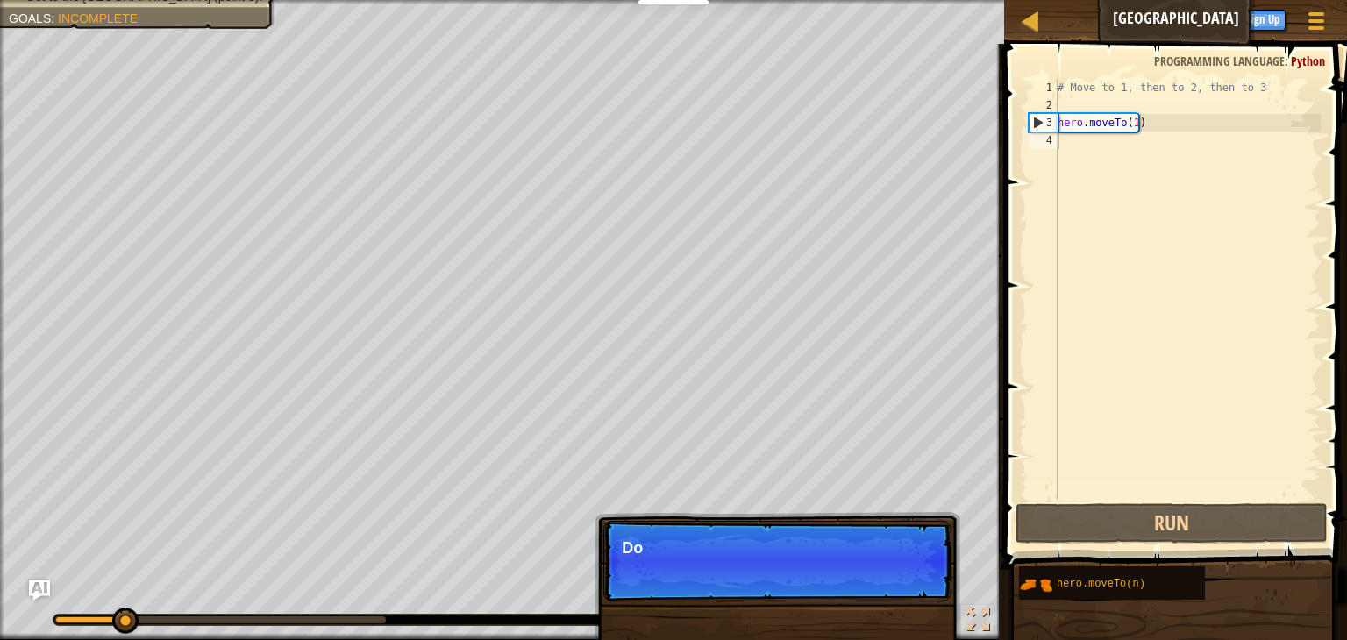
click at [843, 583] on p "Skip (esc) Continue Do" at bounding box center [778, 561] width 348 height 81
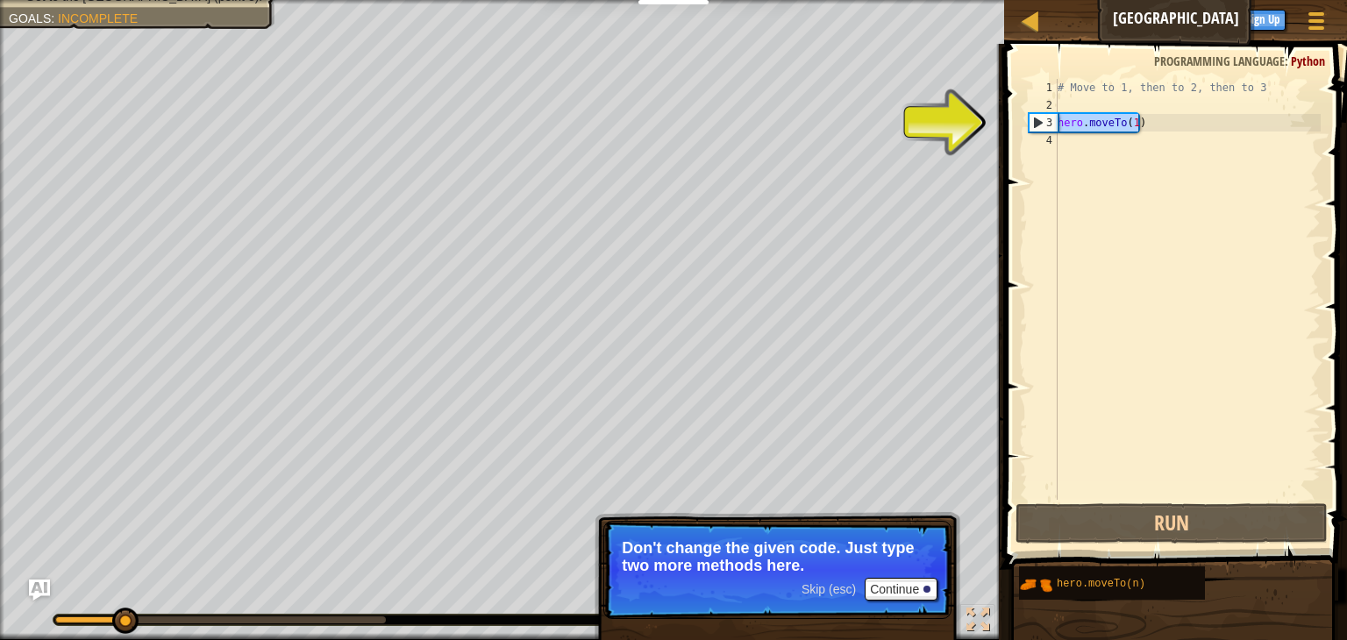
drag, startPoint x: 1169, startPoint y: 115, endPoint x: 1011, endPoint y: 116, distance: 157.9
click at [1011, 116] on div "1 2 3 4 # Move to 1, then to 2, then to 3 hero . moveTo ( 1 ) ההההההההההההההההה…" at bounding box center [1173, 341] width 348 height 577
type textarea "hero.moveTo(1)"
click at [1156, 149] on div "# Move to 1, then to 2, then to 3 hero . moveTo ( 1 )" at bounding box center [1187, 307] width 267 height 456
paste textarea "hero.moveTo(1)"
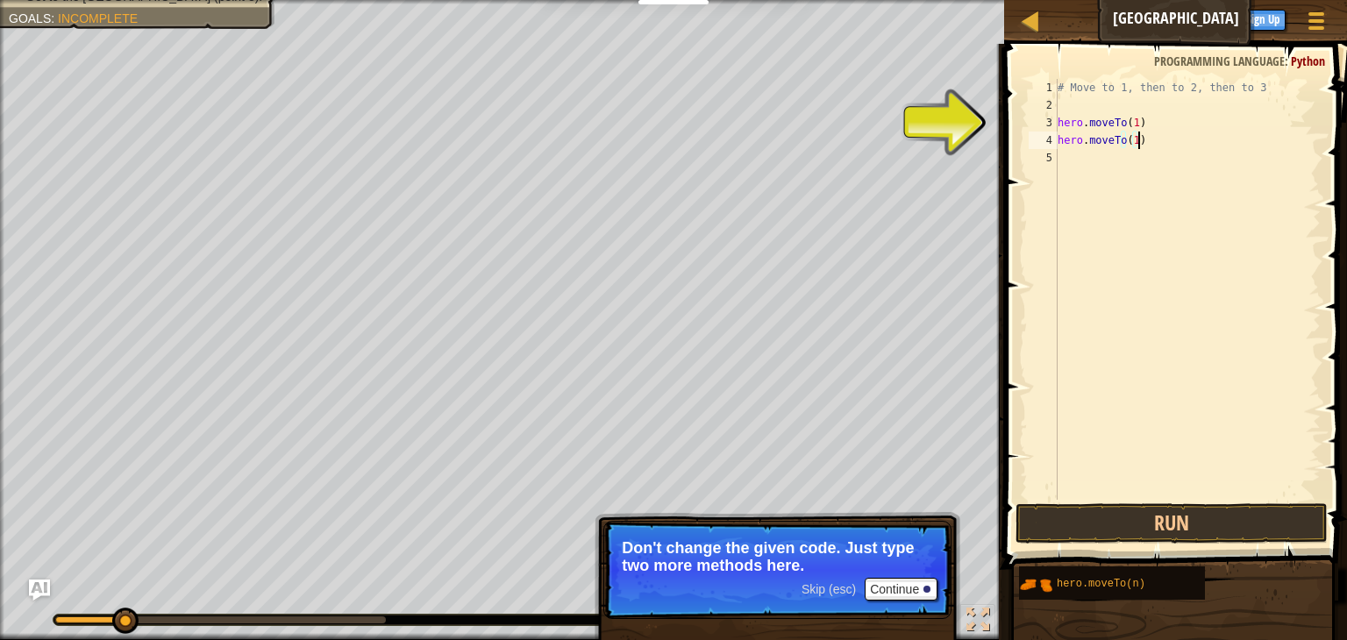
click at [1132, 139] on div "# Move to 1, then to 2, then to 3 hero . moveTo ( 1 ) hero . moveTo ( 1 )" at bounding box center [1187, 307] width 267 height 456
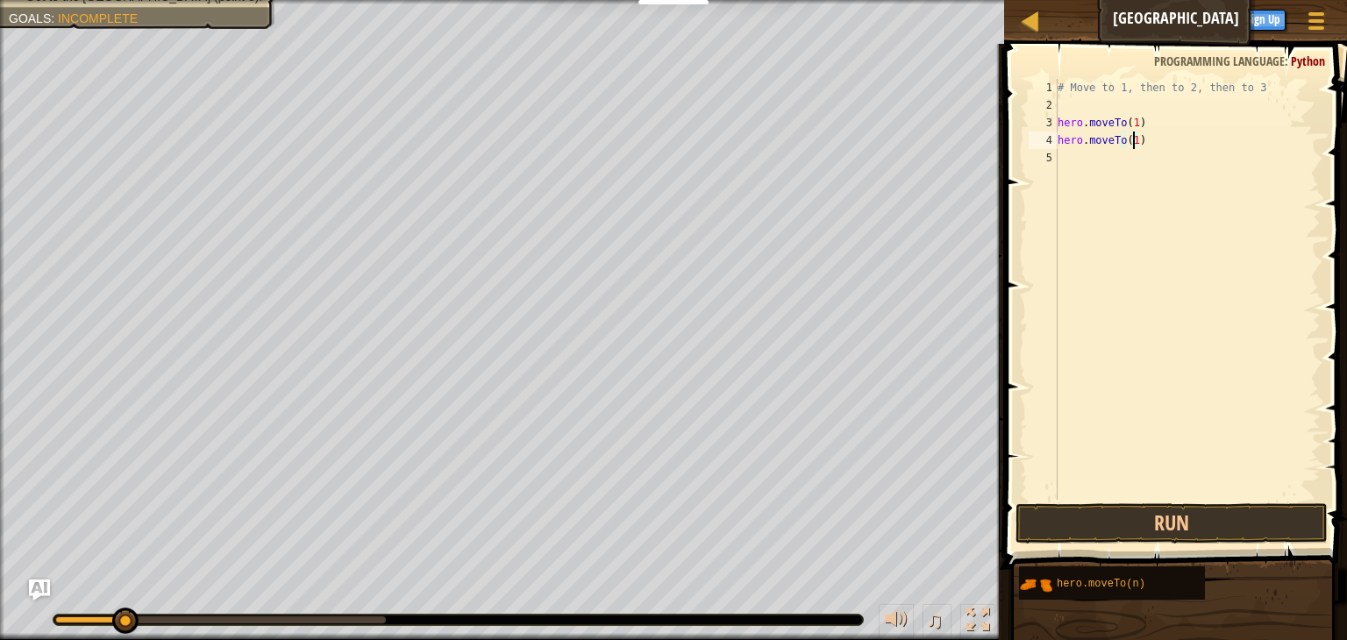
click at [1130, 138] on div "# Move to 1, then to 2, then to 3 hero . moveTo ( 1 ) hero . moveTo ( 1 )" at bounding box center [1187, 307] width 267 height 456
click at [1131, 139] on div "# Move to 1, then to 2, then to 3 hero . moveTo ( 1 ) hero . moveTo ( 1 )" at bounding box center [1187, 307] width 267 height 456
type textarea "hero.moveTo(1)"
click at [1115, 155] on div "# Move to 1, then to 2, then to 3 hero . moveTo ( 1 ) hero . moveTo ( 1 )" at bounding box center [1187, 289] width 267 height 421
paste textarea "hero.moveTo(1)"
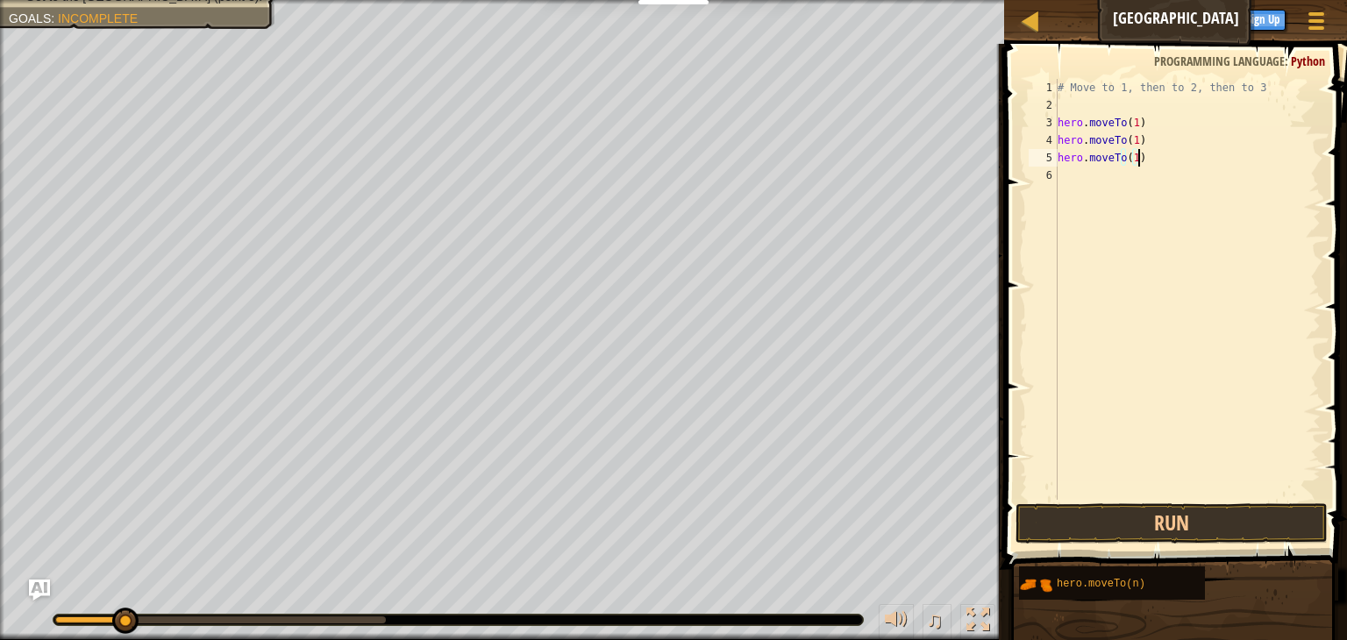
click at [1133, 136] on div "# Move to 1, then to 2, then to 3 hero . moveTo ( 1 ) hero . moveTo ( 1 ) hero …" at bounding box center [1187, 307] width 267 height 456
type textarea "hero.moveTo(2)"
click at [1153, 111] on div "# Move to 1, then to 2, then to 3 hero . moveTo ( 1 ) hero . moveTo ( 2 ) hero …" at bounding box center [1187, 307] width 267 height 456
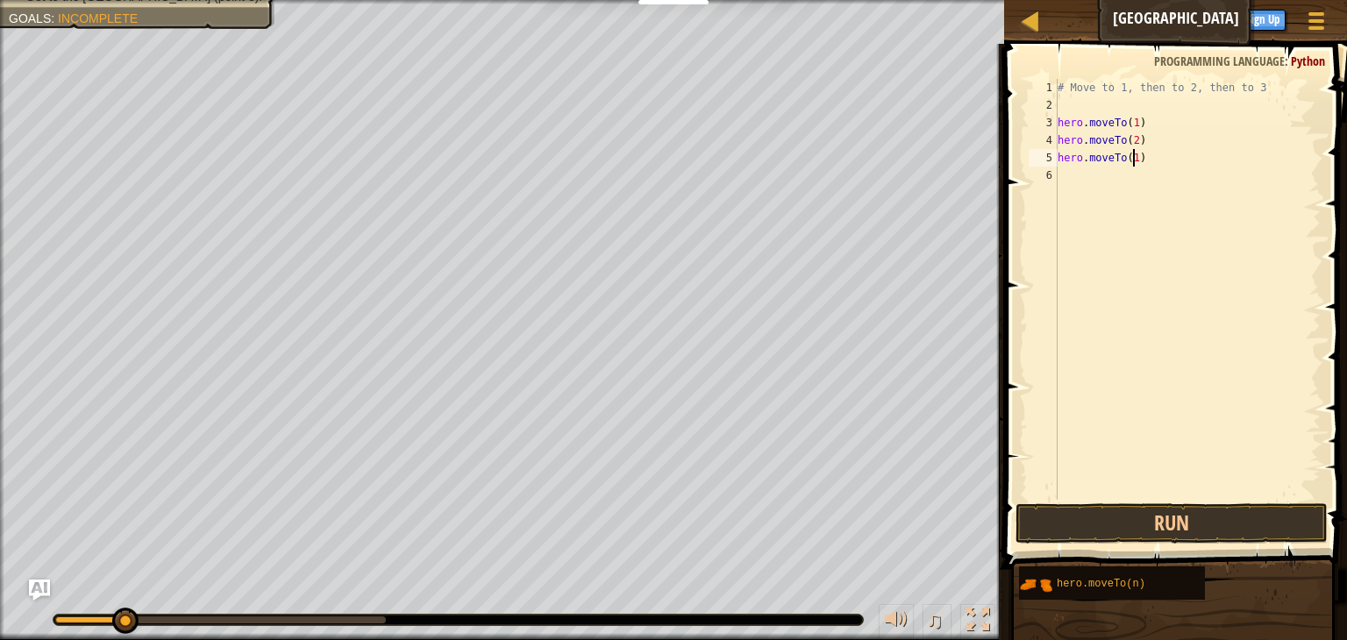
click at [1134, 159] on div "# Move to 1, then to 2, then to 3 hero . moveTo ( 1 ) hero . moveTo ( 2 ) hero …" at bounding box center [1187, 307] width 267 height 456
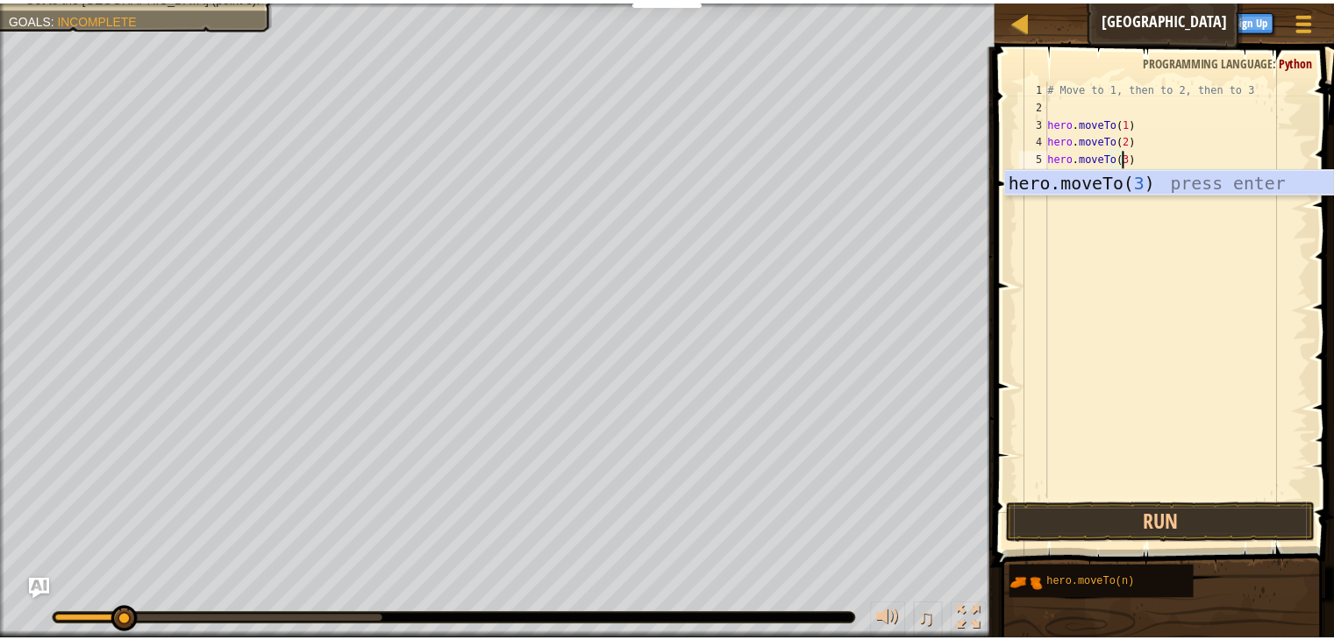
scroll to position [8, 5]
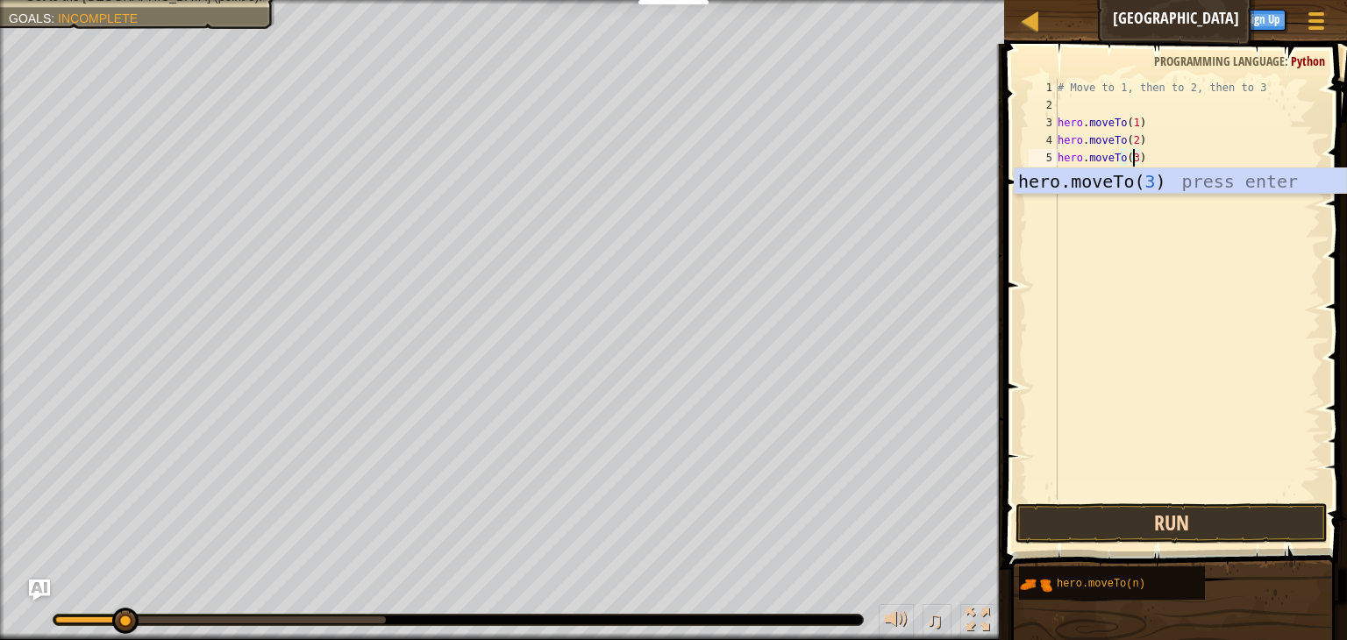
type textarea "hero.moveTo(3)"
click at [1134, 531] on button "Run" at bounding box center [1172, 524] width 312 height 40
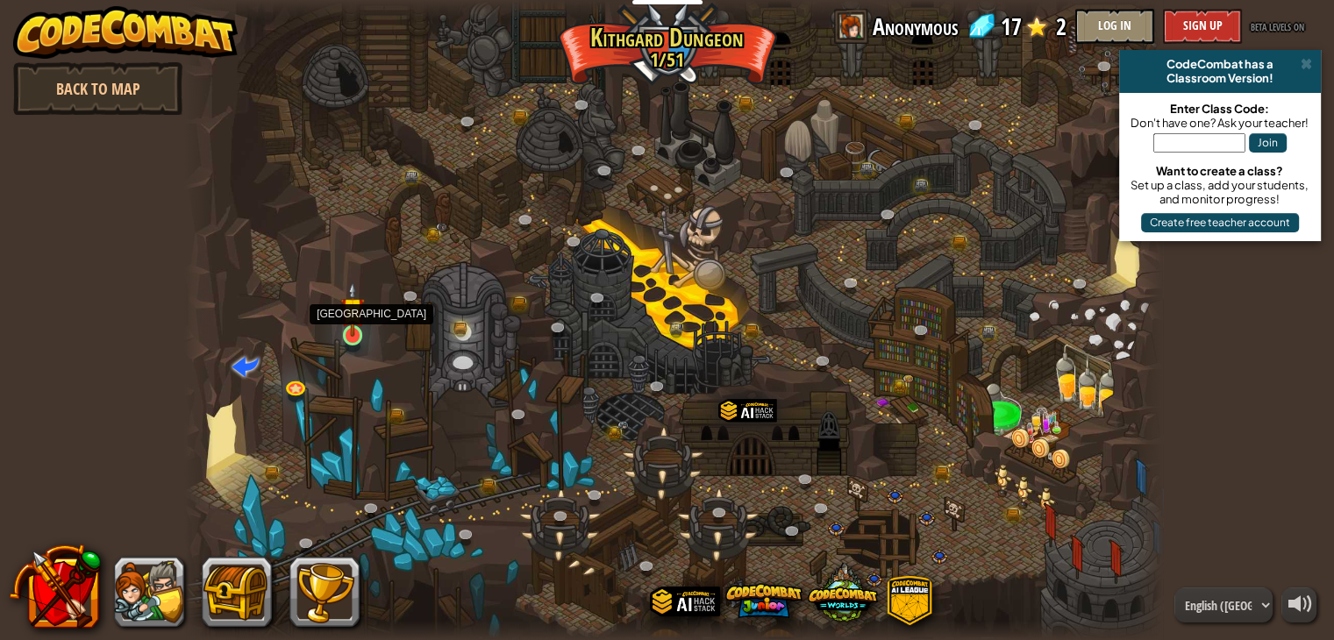
click at [343, 327] on img at bounding box center [352, 310] width 25 height 56
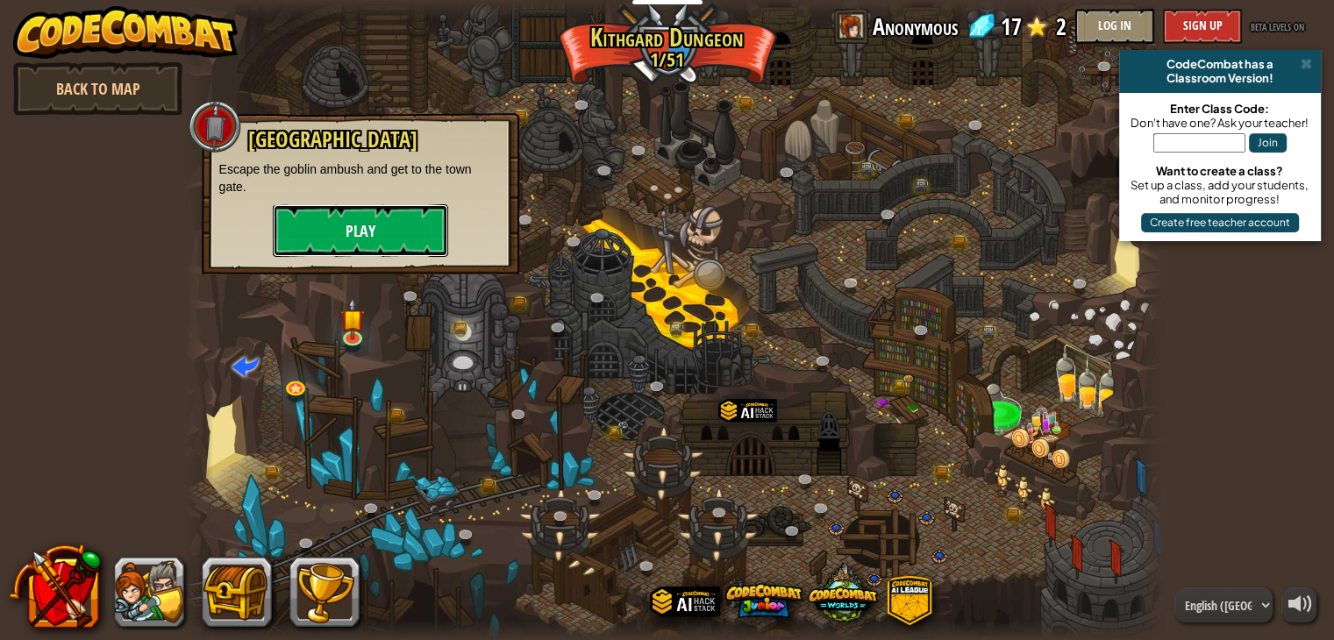
click at [375, 229] on button "Play" at bounding box center [360, 230] width 175 height 53
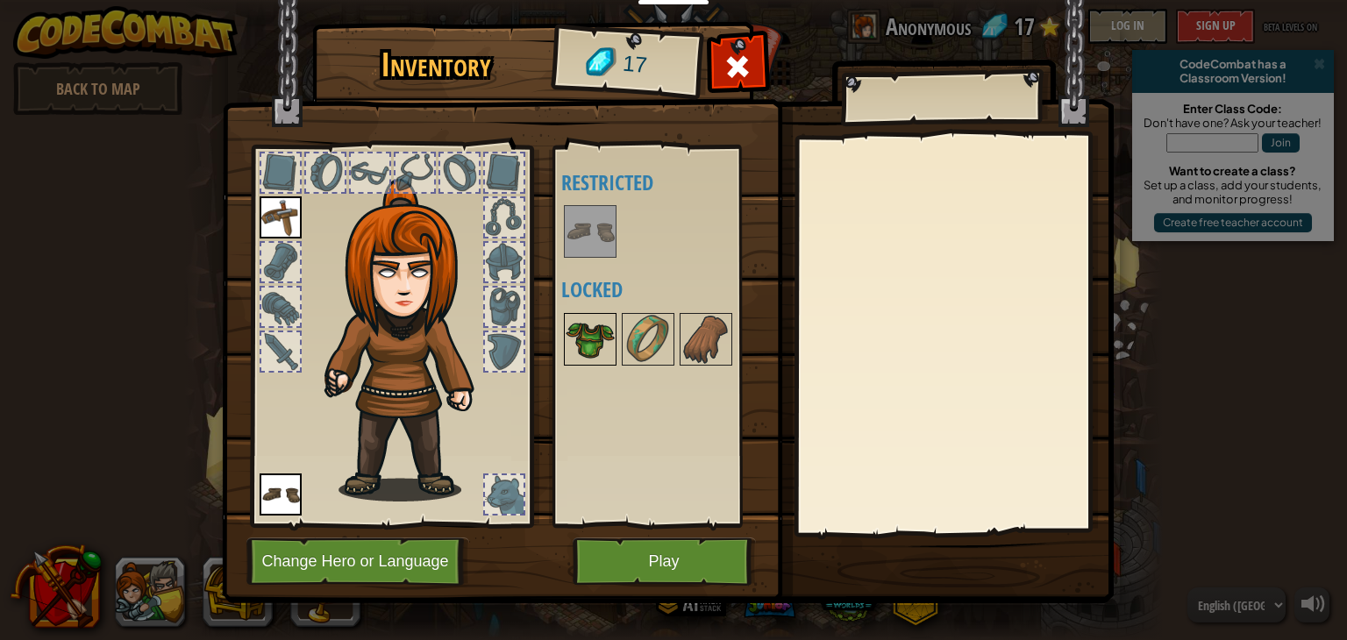
click at [591, 327] on img at bounding box center [590, 339] width 49 height 49
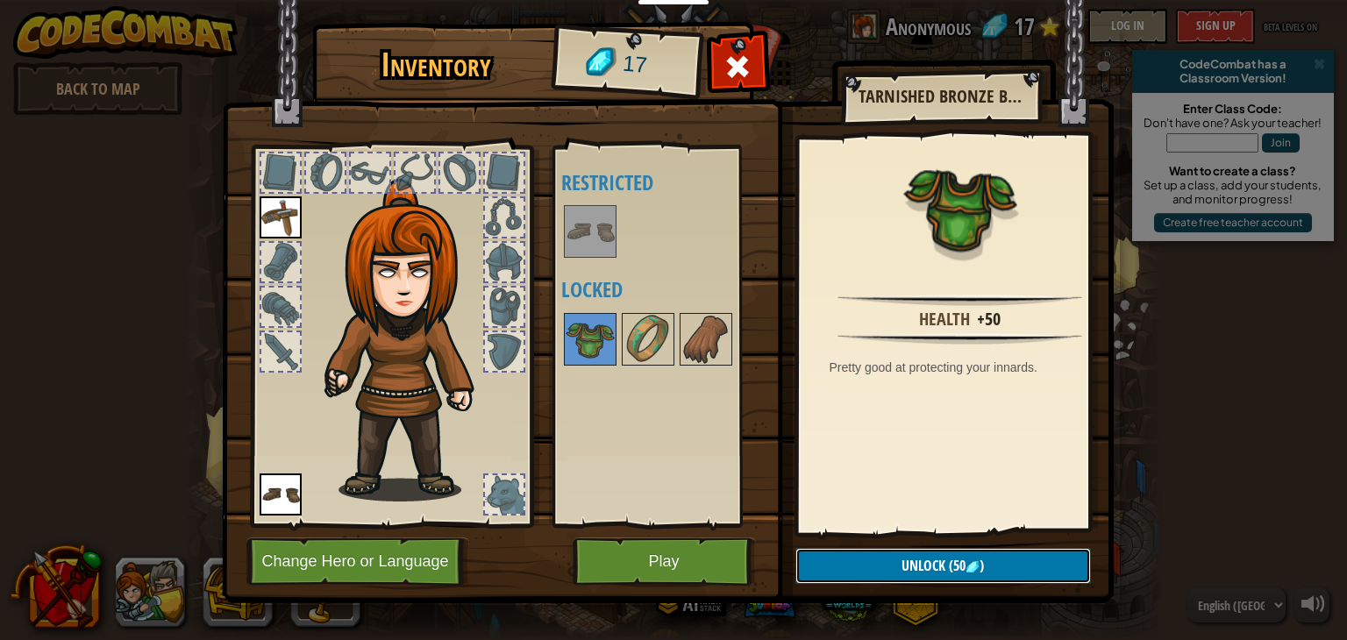
click at [958, 575] on button "Unlock (50 )" at bounding box center [944, 566] width 296 height 36
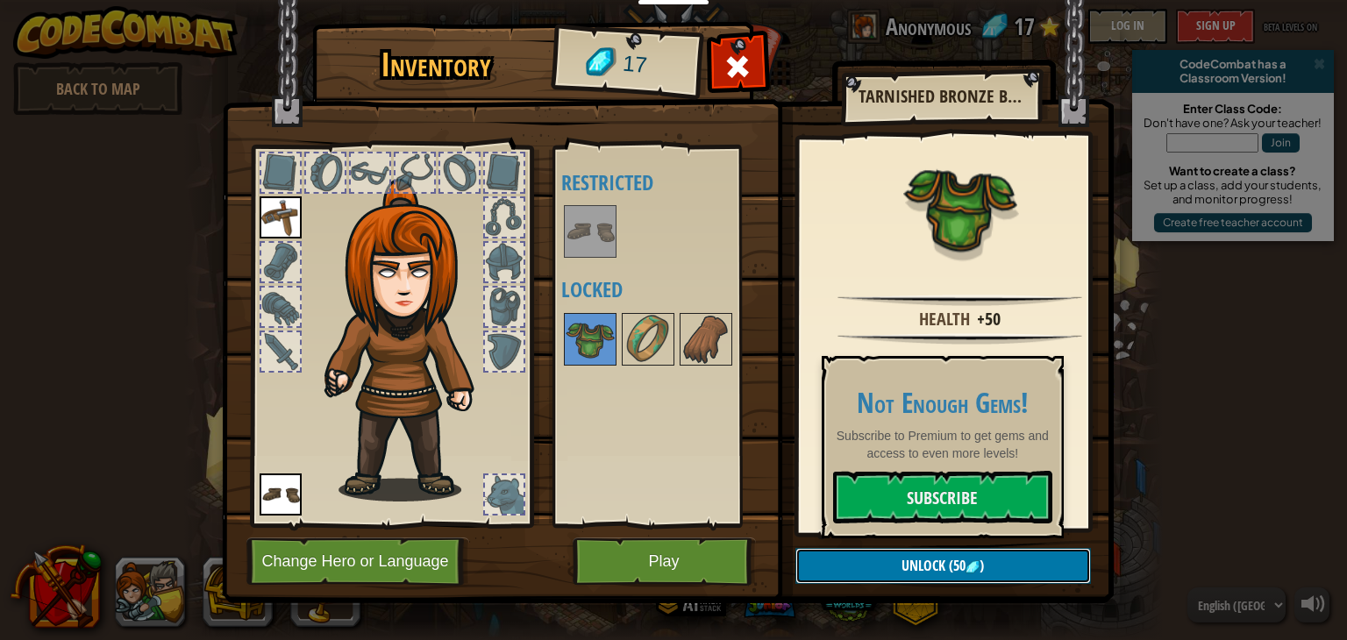
click at [934, 562] on span "Unlock" at bounding box center [924, 565] width 44 height 19
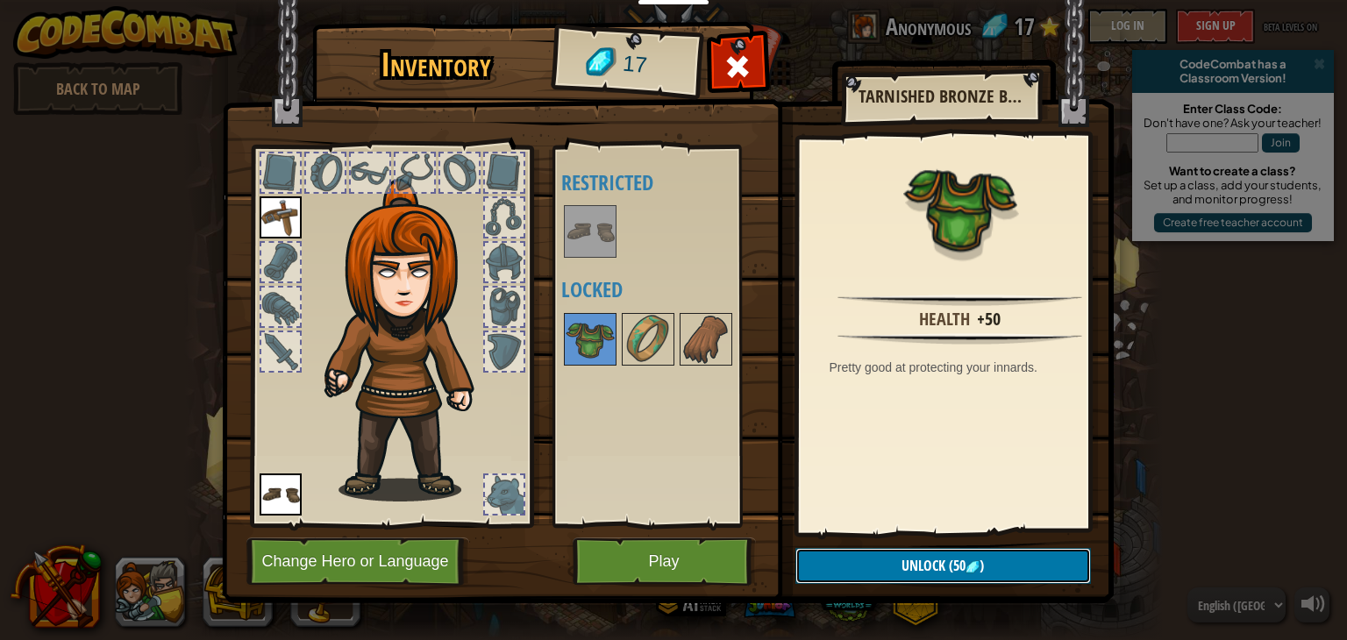
click at [947, 576] on button "Unlock (50 )" at bounding box center [944, 566] width 296 height 36
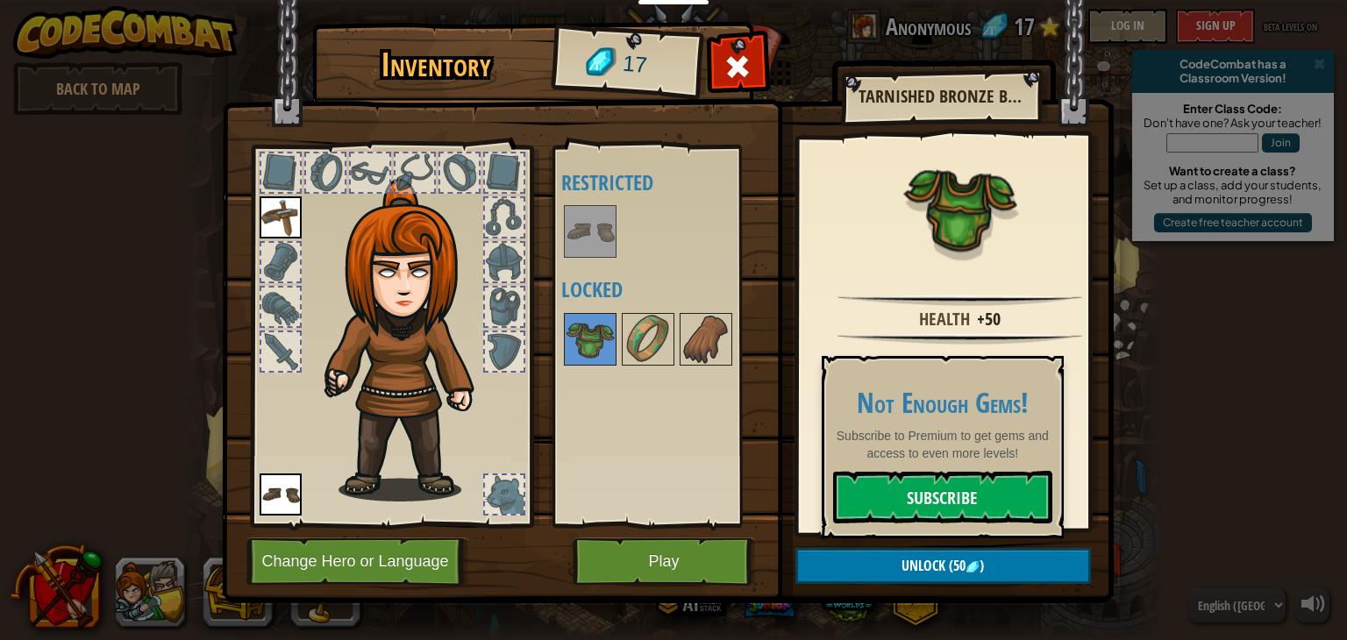
click at [936, 306] on div "Health +50 Pretty good at protecting your innards." at bounding box center [960, 335] width 323 height 394
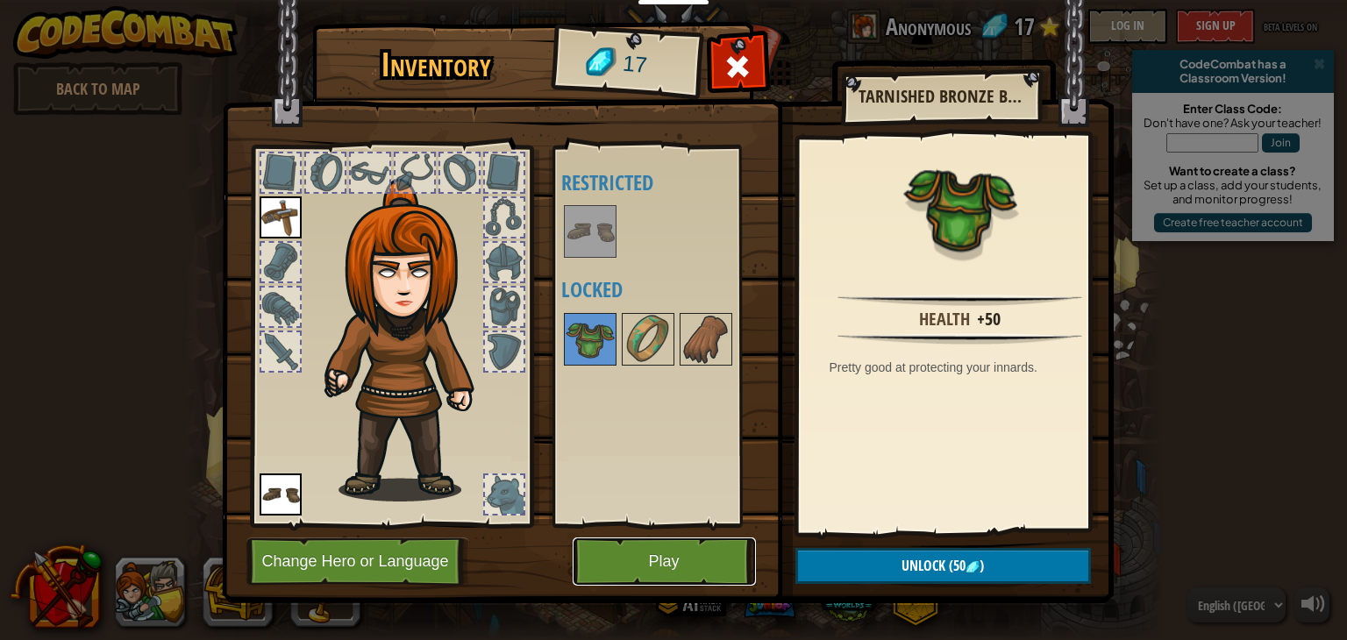
click at [689, 549] on button "Play" at bounding box center [664, 562] width 183 height 48
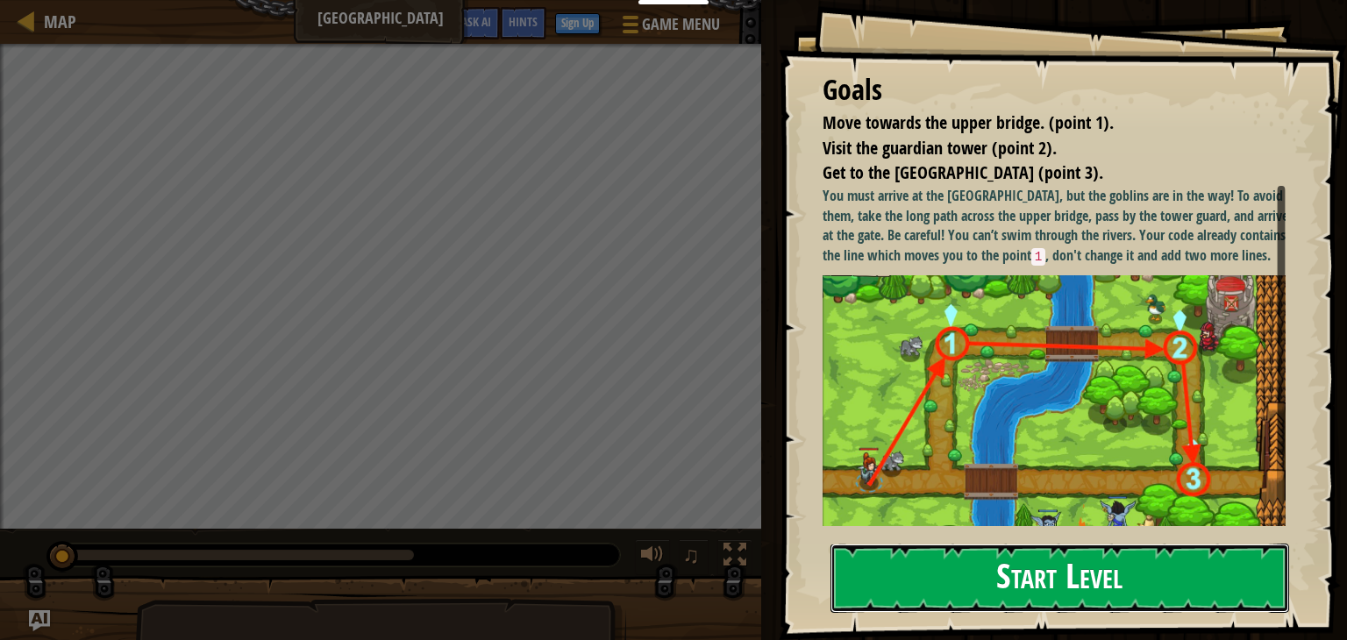
click at [1011, 589] on button "Start Level" at bounding box center [1060, 578] width 459 height 69
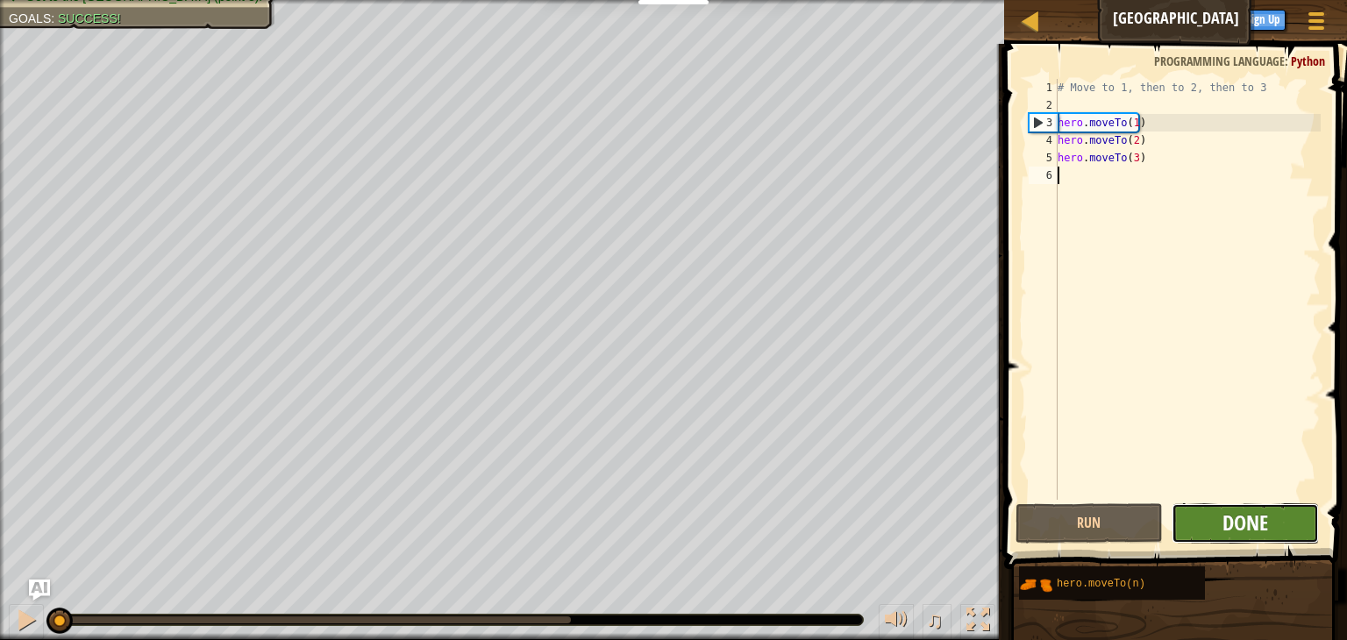
click at [1222, 530] on button "Done" at bounding box center [1245, 524] width 147 height 40
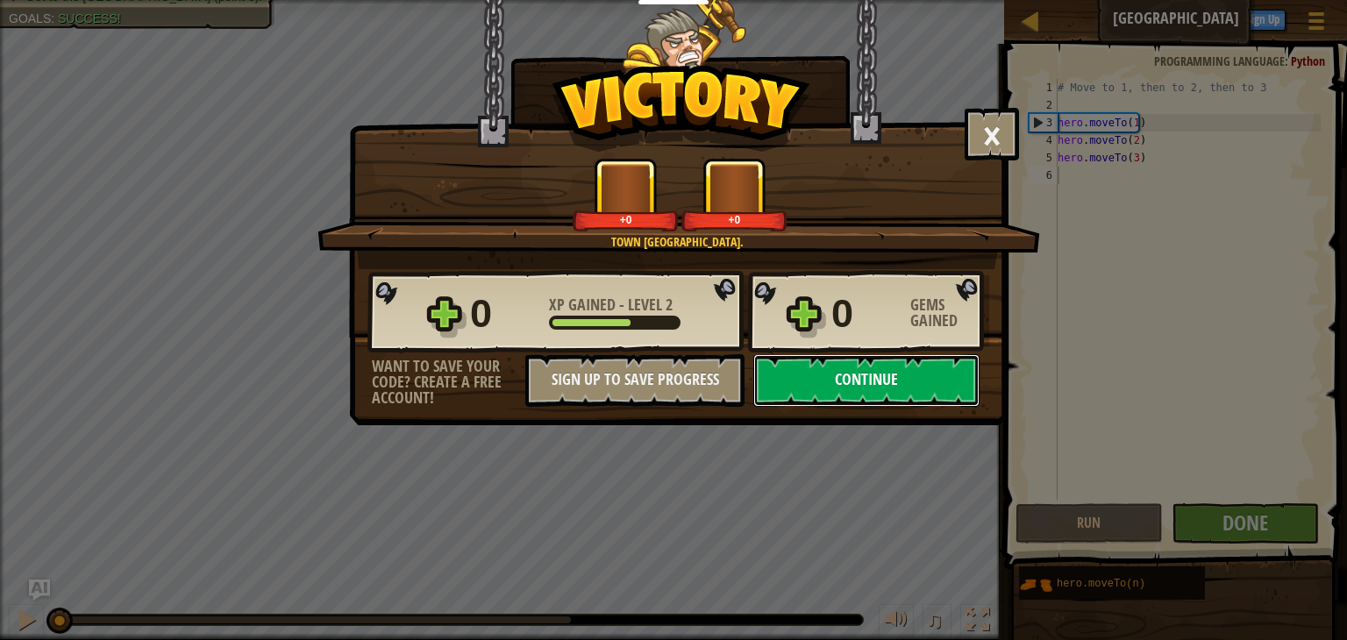
click at [856, 381] on button "Continue" at bounding box center [867, 380] width 226 height 53
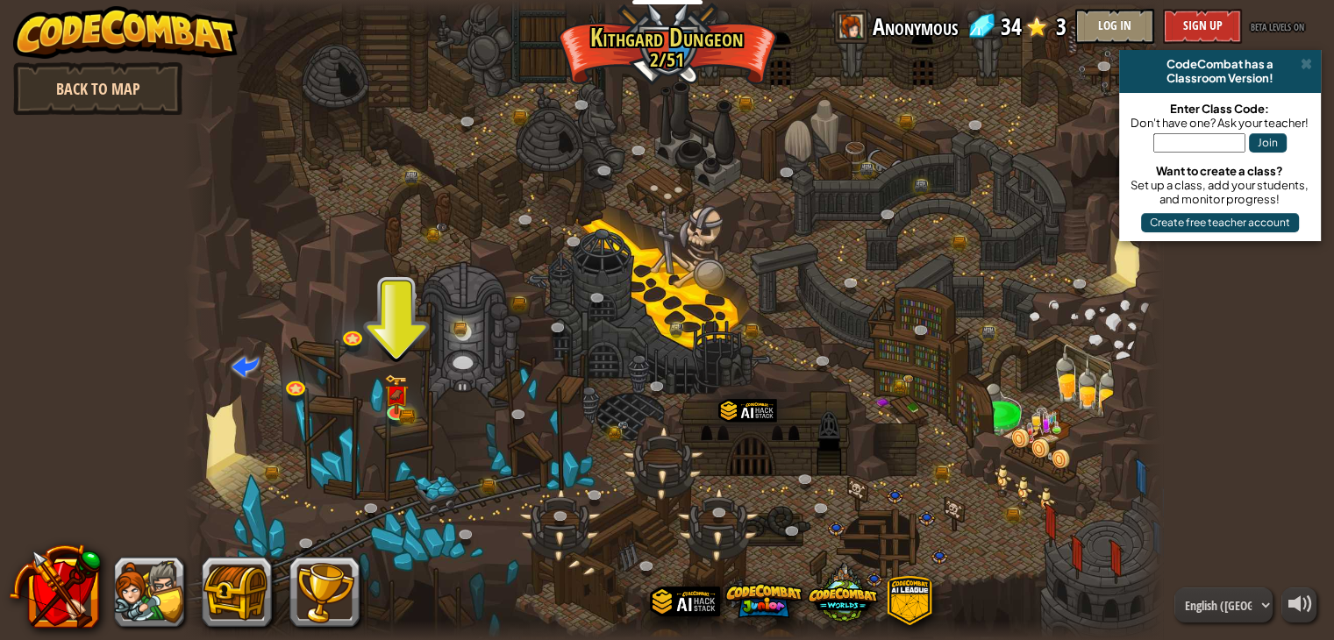
click at [133, 89] on link "Back to Map" at bounding box center [97, 88] width 169 height 53
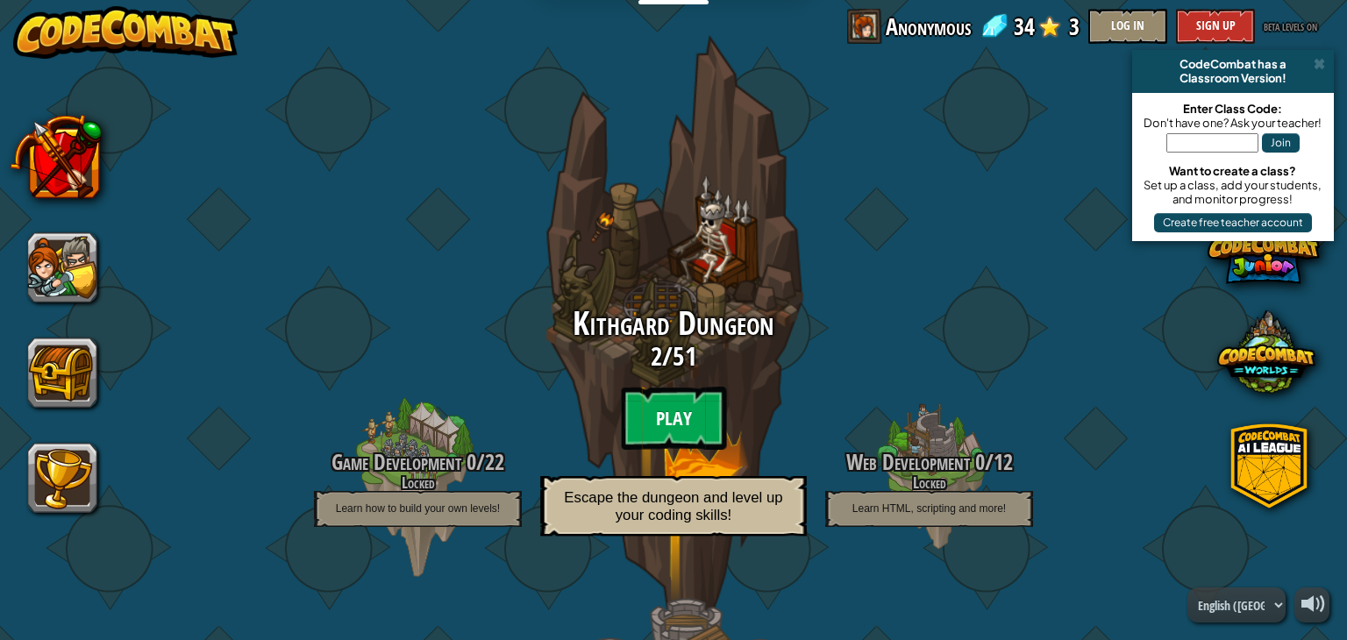
click at [650, 411] on btn "Play" at bounding box center [673, 418] width 105 height 63
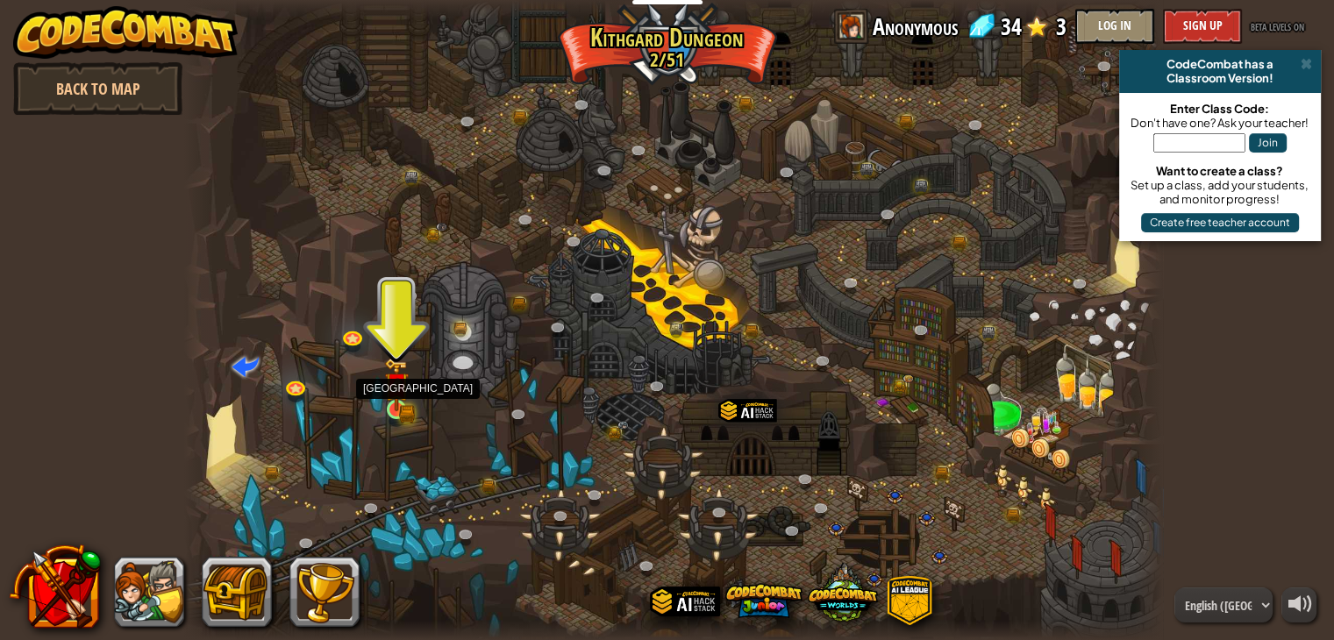
click at [390, 401] on img at bounding box center [396, 385] width 25 height 54
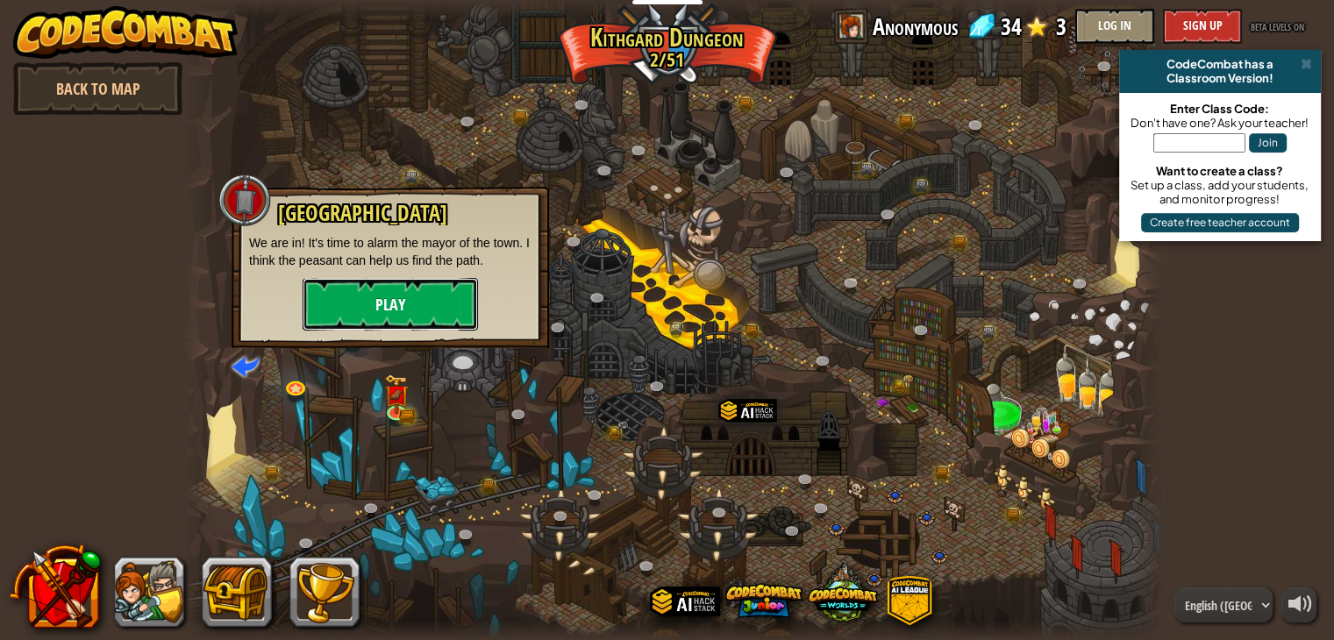
click at [421, 324] on button "Play" at bounding box center [390, 304] width 175 height 53
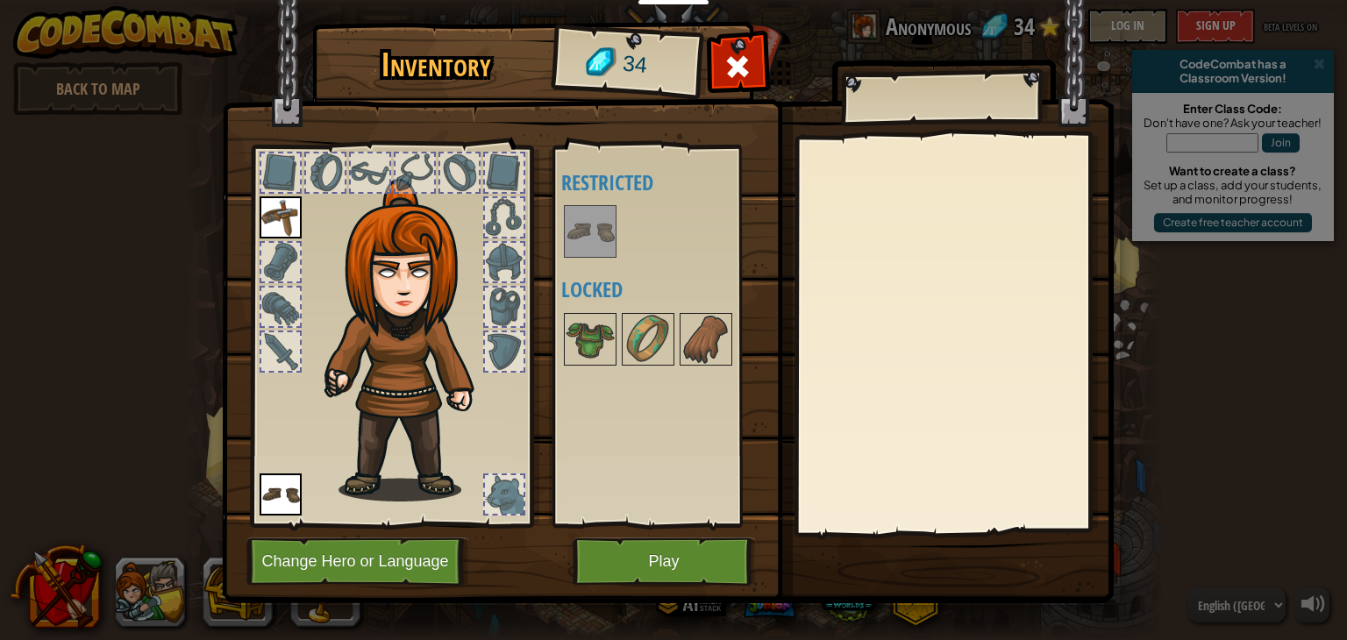
click at [438, 262] on img at bounding box center [411, 340] width 189 height 323
click at [427, 166] on div at bounding box center [415, 173] width 39 height 39
click at [677, 571] on button "Play" at bounding box center [664, 562] width 183 height 48
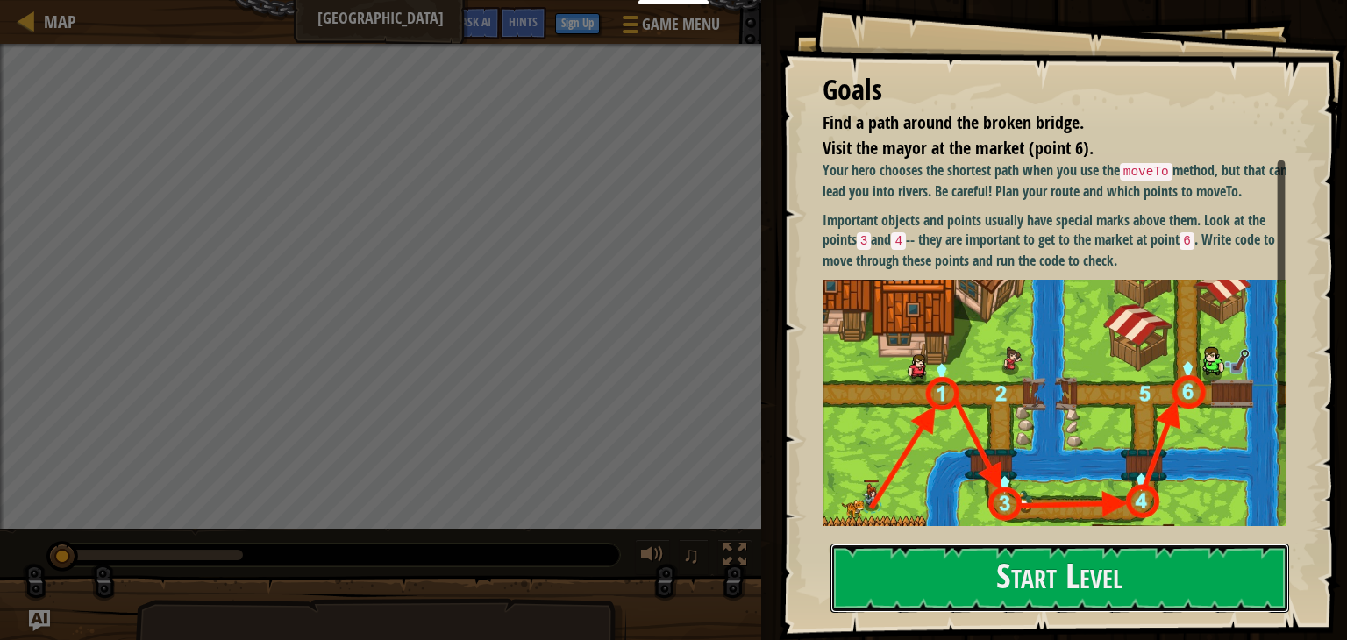
drag, startPoint x: 1130, startPoint y: 555, endPoint x: 1147, endPoint y: 540, distance: 23.0
click at [1130, 556] on button "Start Level" at bounding box center [1060, 578] width 459 height 69
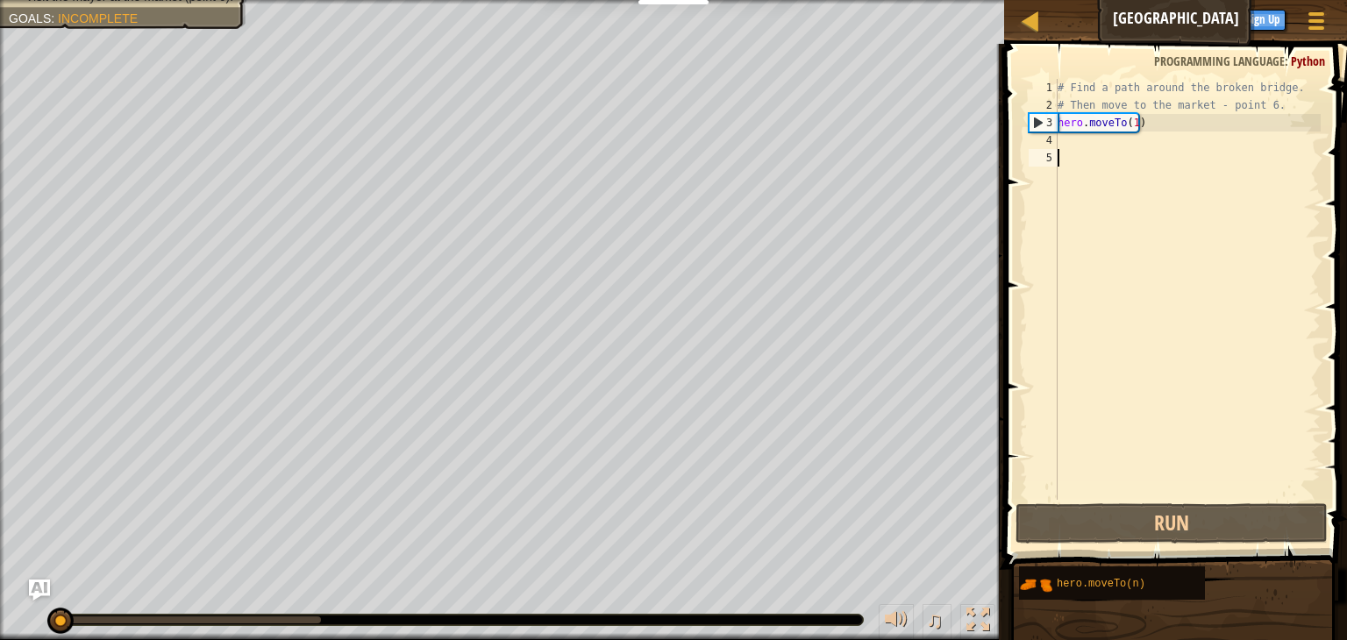
click at [1116, 120] on div "# Find a path around the broken bridge. # Then move to the market - point 6. he…" at bounding box center [1187, 307] width 267 height 456
type textarea "hero.moveTo(1)"
click at [1088, 143] on div "# Find a path around the broken bridge. # Then move to the market - point 6. he…" at bounding box center [1187, 289] width 267 height 421
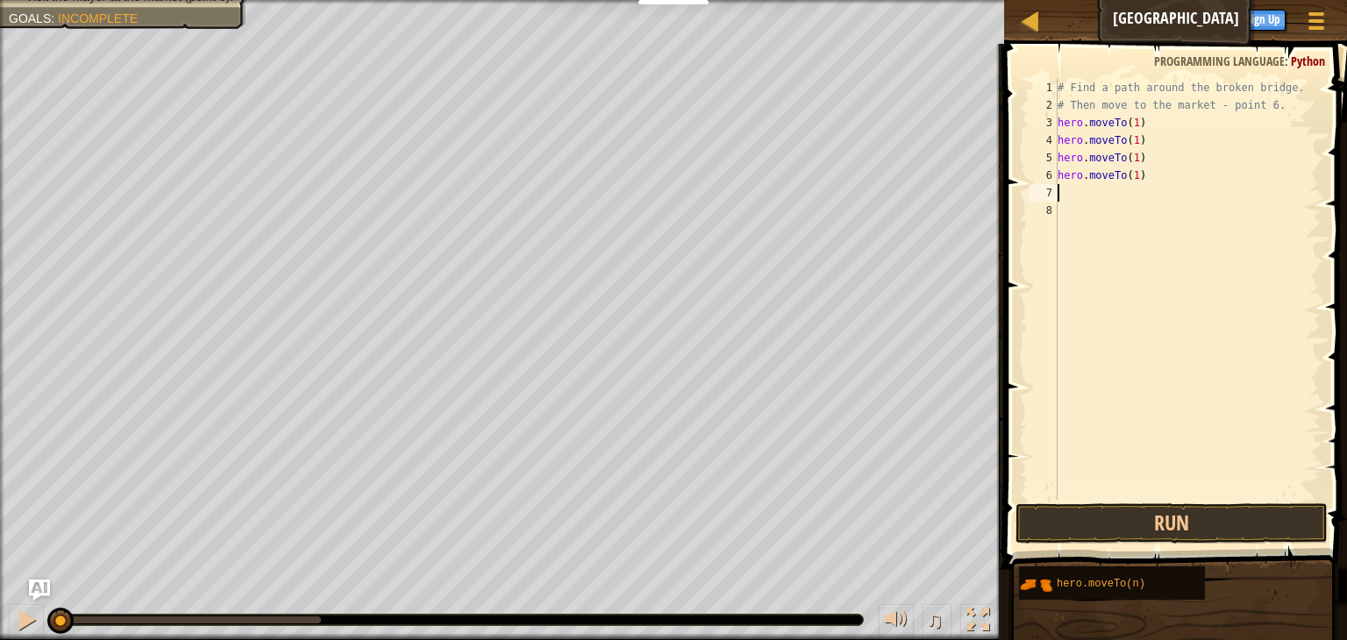
paste textarea "hero.moveTo(1)"
click at [1133, 140] on div "# Find a path around the broken bridge. # Then move to the market - point 6. he…" at bounding box center [1187, 307] width 267 height 456
click at [1132, 139] on div "# Find a path around the broken bridge. # Then move to the market - point 6. he…" at bounding box center [1187, 289] width 267 height 421
click at [1131, 143] on div "# Find a path around the broken bridge. # Then move to the market - point 6. he…" at bounding box center [1187, 307] width 267 height 456
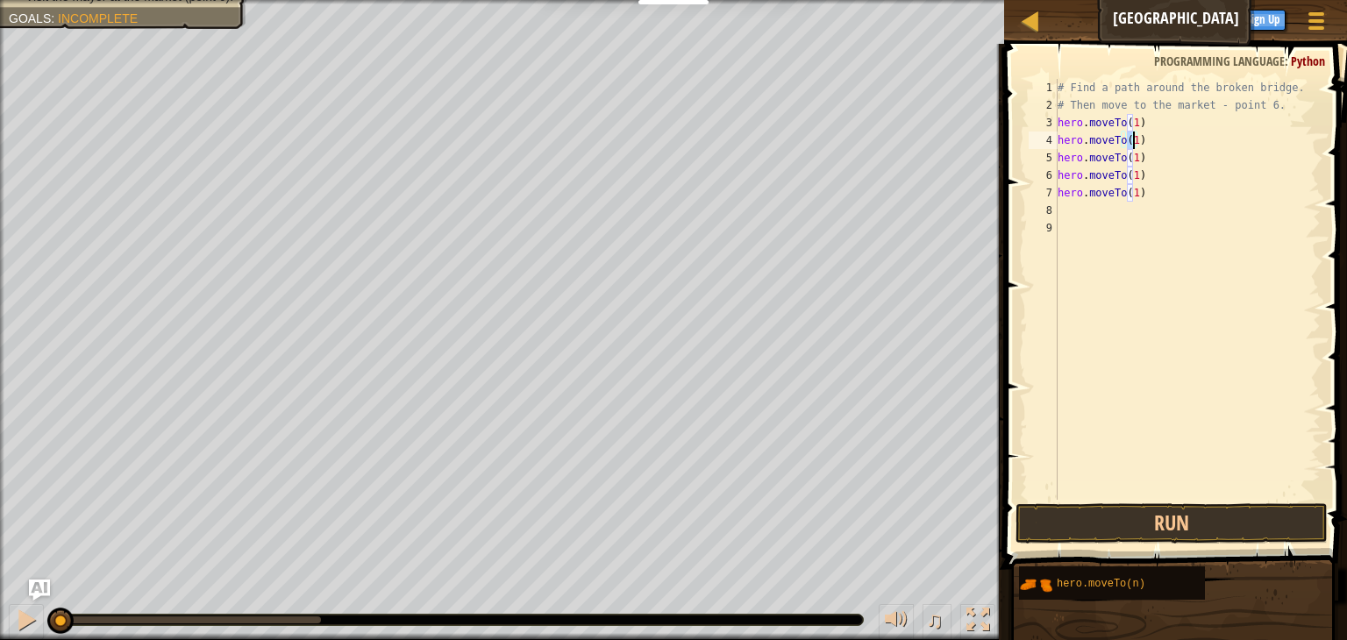
scroll to position [8, 5]
click at [1123, 143] on div "# Find a path around the broken bridge. # Then move to the market - point 6. he…" at bounding box center [1187, 307] width 267 height 456
click at [1133, 161] on div "# Find a path around the broken bridge. # Then move to the market - point 6. he…" at bounding box center [1187, 307] width 267 height 456
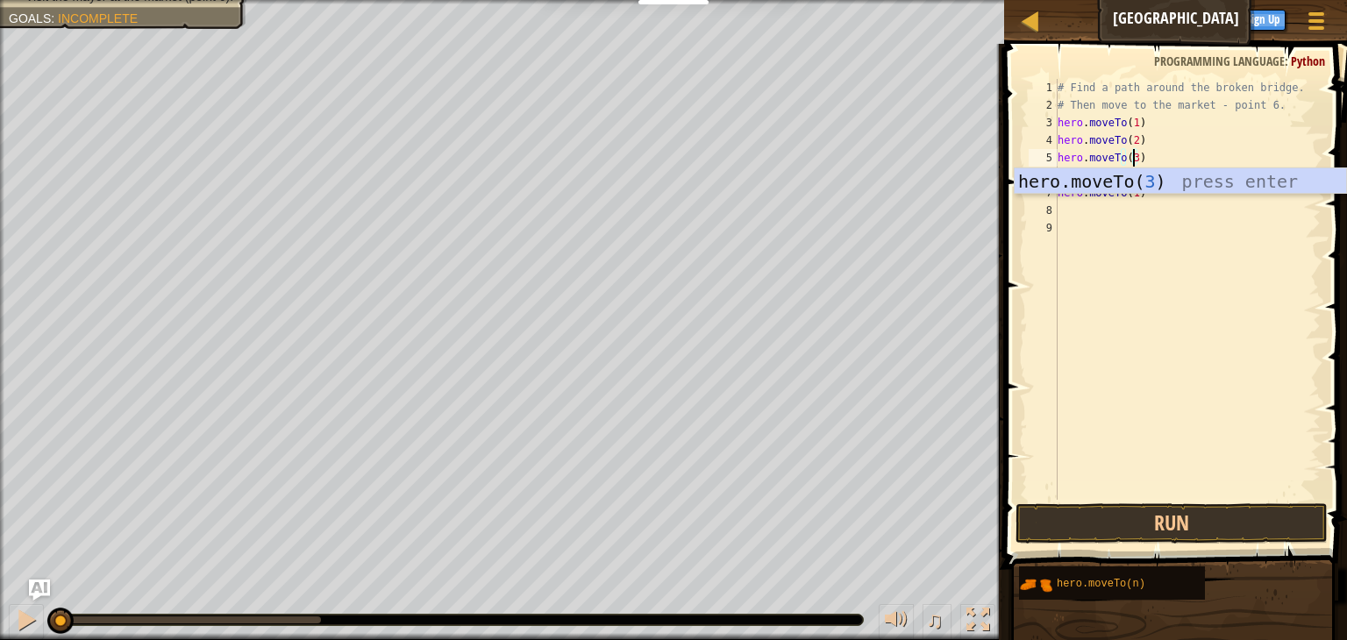
click at [1141, 147] on div "# Find a path around the broken bridge. # Then move to the market - point 6. he…" at bounding box center [1187, 307] width 267 height 456
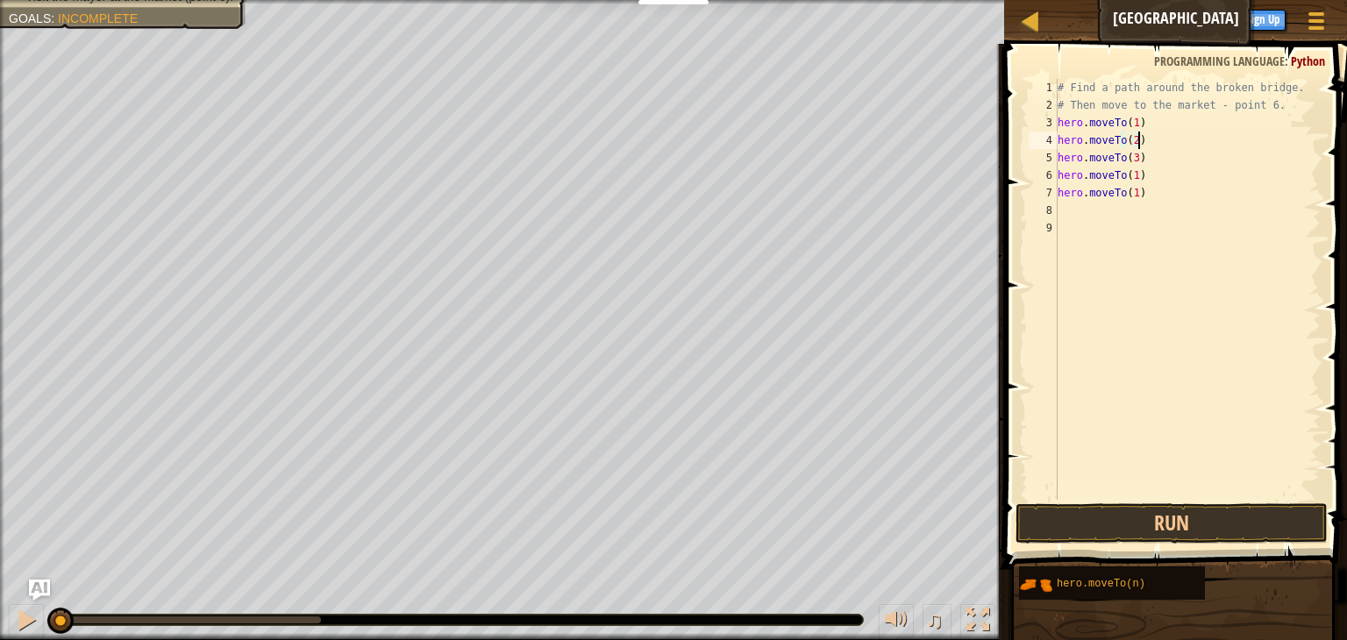
click at [1133, 178] on div "# Find a path around the broken bridge. # Then move to the market - point 6. he…" at bounding box center [1187, 307] width 267 height 456
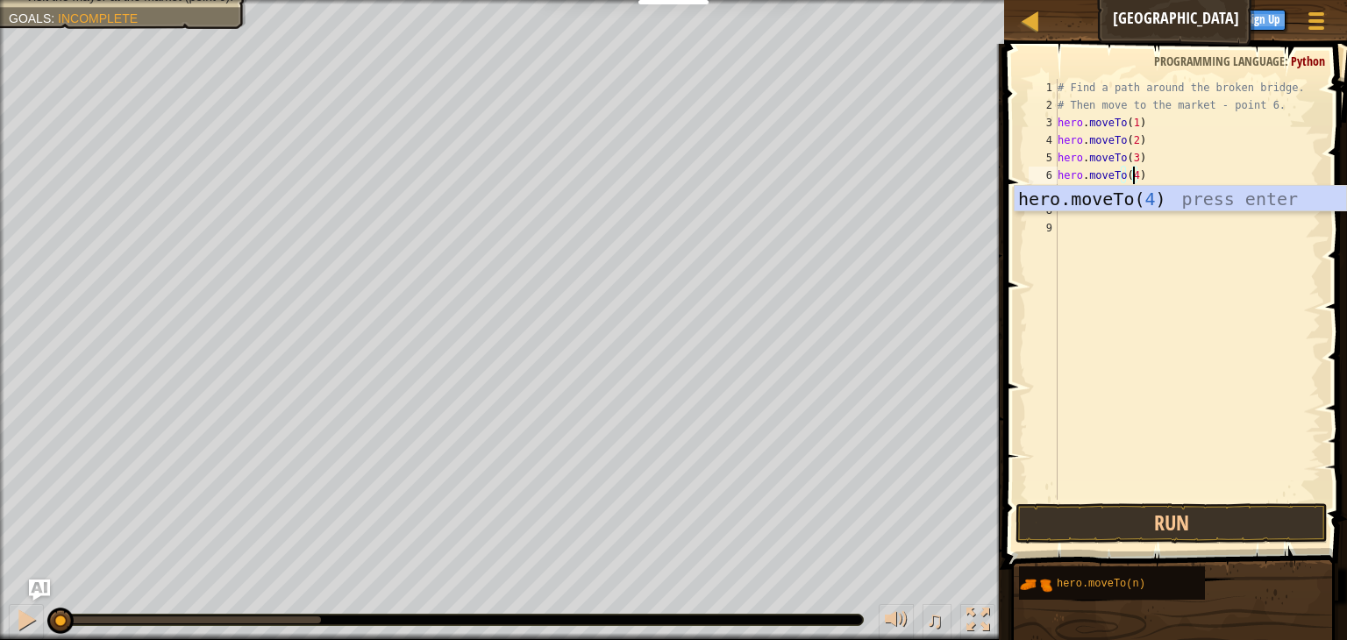
click at [1130, 183] on div "# Find a path around the broken bridge. # Then move to the market - point 6. he…" at bounding box center [1187, 307] width 267 height 456
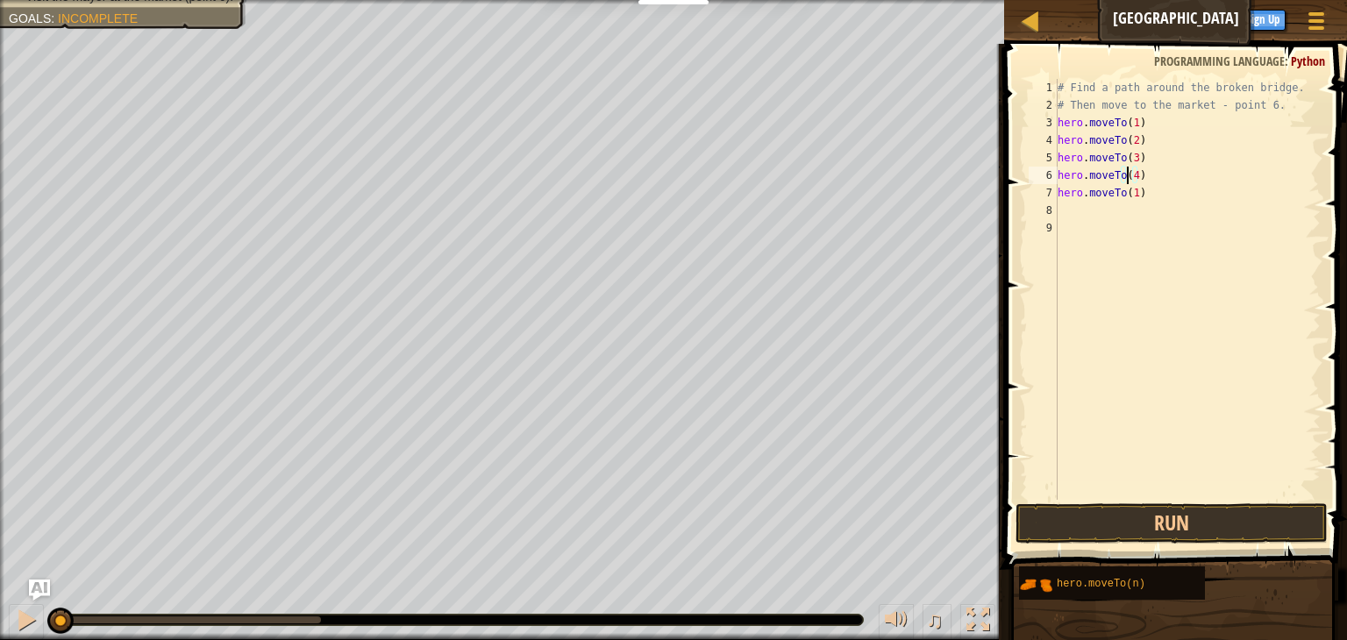
click at [1127, 199] on div "# Find a path around the broken bridge. # Then move to the market - point 6. he…" at bounding box center [1187, 307] width 267 height 456
type textarea "hero.moveTo(5)"
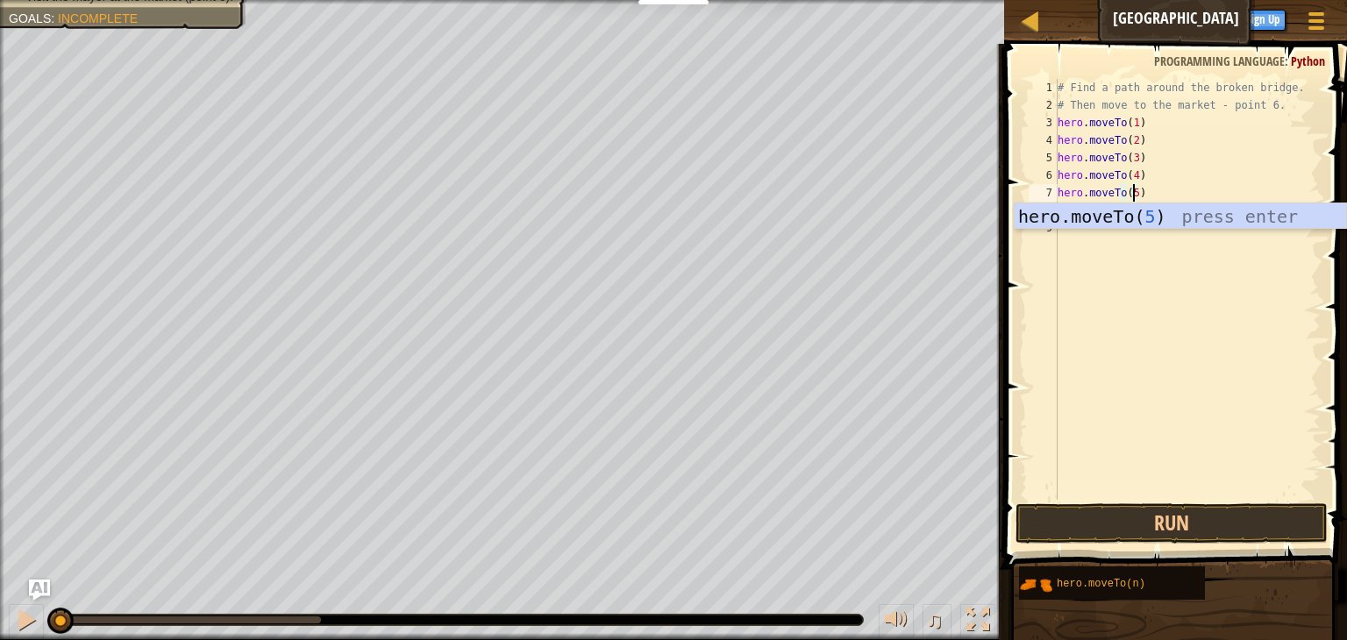
click at [1149, 195] on div "# Find a path around the broken bridge. # Then move to the market - point 6. he…" at bounding box center [1187, 307] width 267 height 456
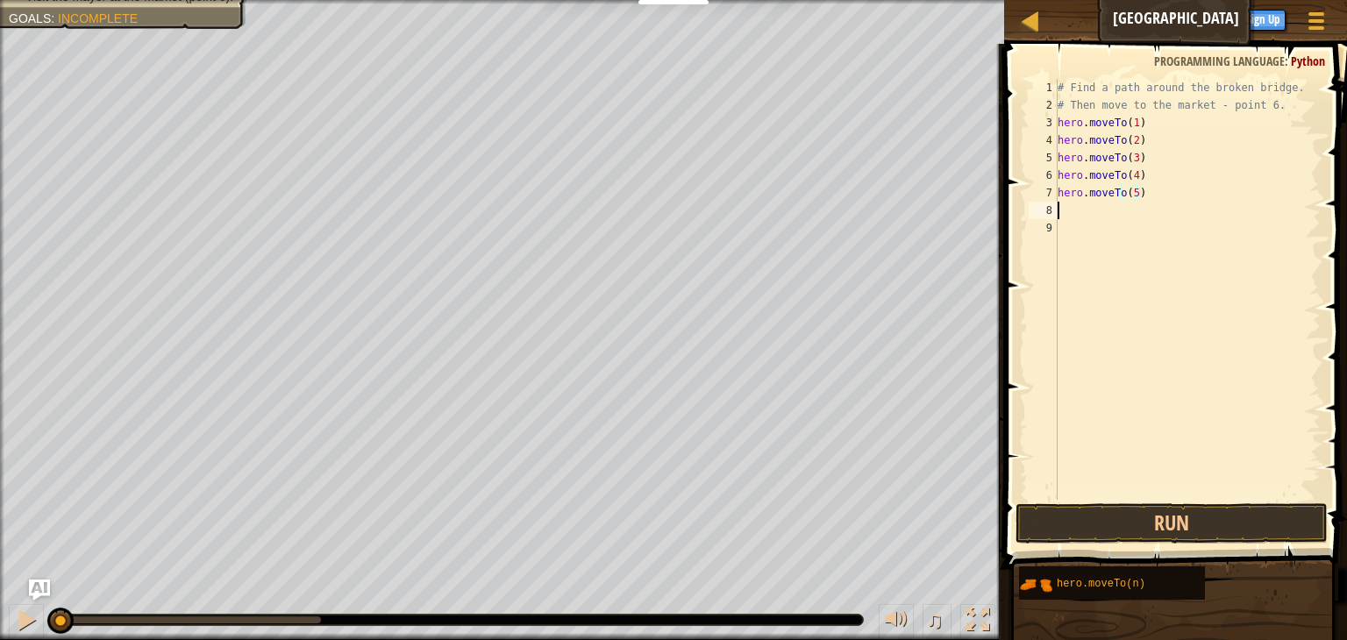
click at [1095, 217] on div "# Find a path around the broken bridge. # Then move to the market - point 6. he…" at bounding box center [1187, 307] width 267 height 456
click at [1134, 208] on div "# Find a path around the broken bridge. # Then move to the market - point 6. he…" at bounding box center [1190, 307] width 261 height 456
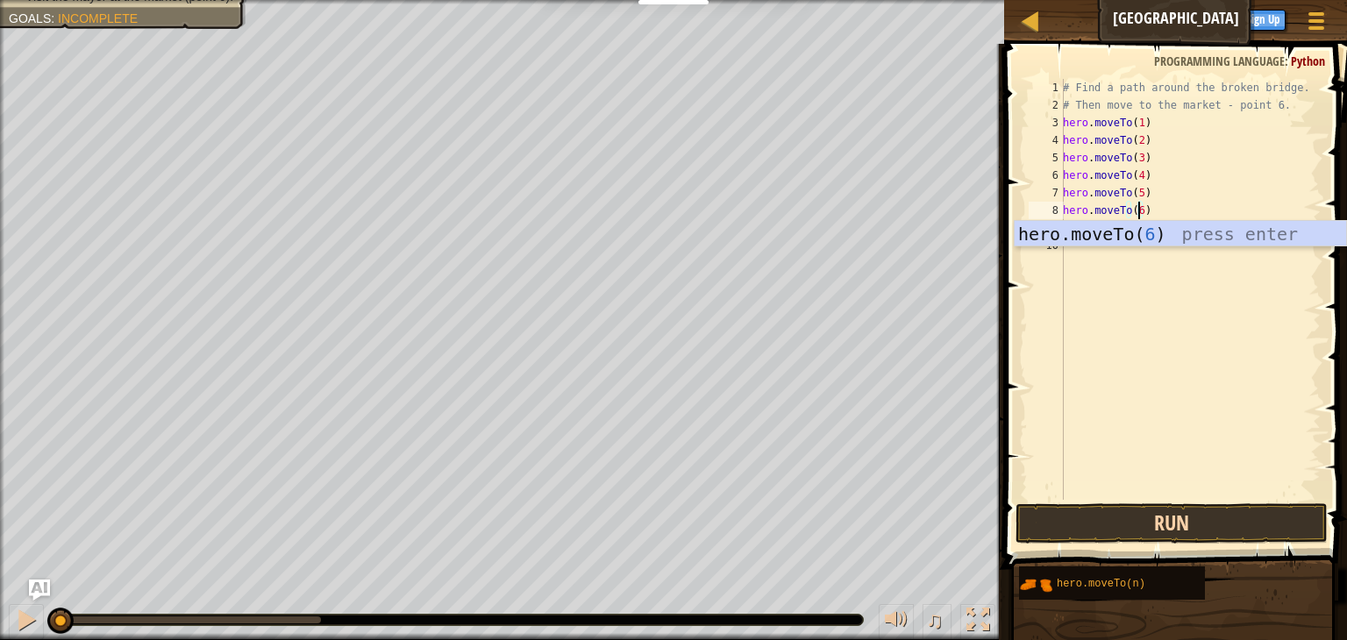
type textarea "hero.moveTo(6)"
click at [1174, 527] on button "Run" at bounding box center [1172, 524] width 312 height 40
